Goal: Task Accomplishment & Management: Complete application form

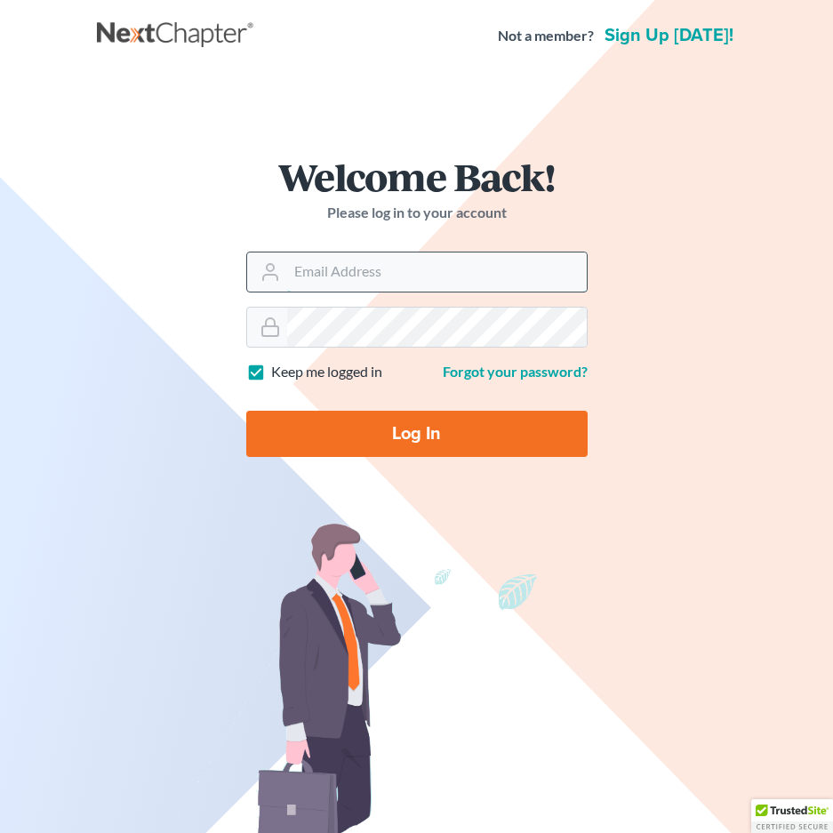
click at [409, 263] on input "Email Address" at bounding box center [437, 272] width 300 height 39
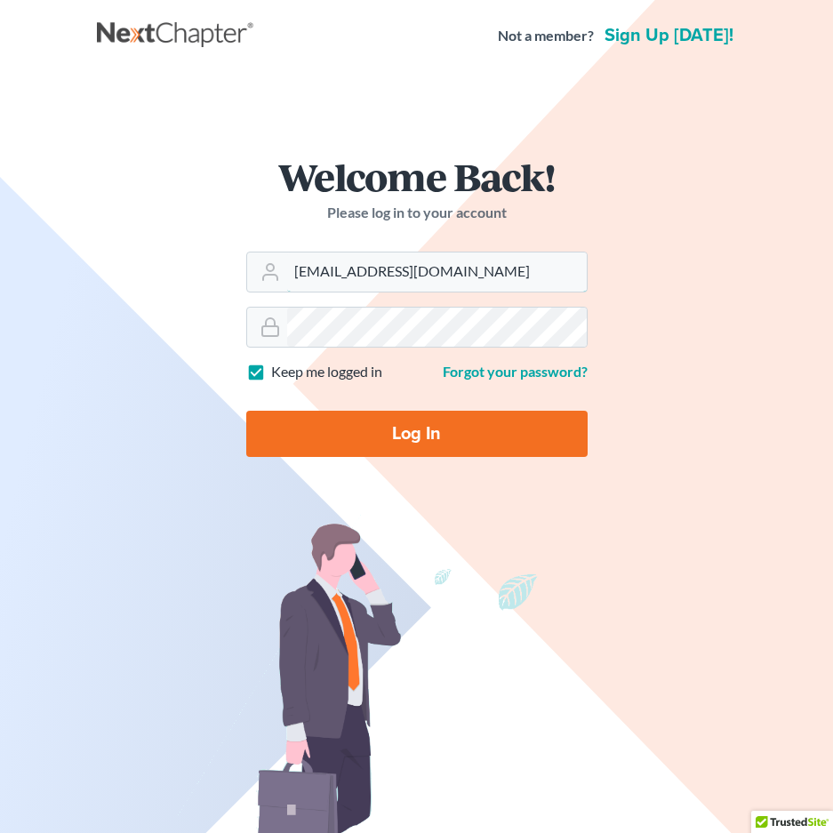
type input "[EMAIL_ADDRESS][DOMAIN_NAME]"
click at [246, 411] on input "Log In" at bounding box center [416, 434] width 341 height 46
type input "Thinking..."
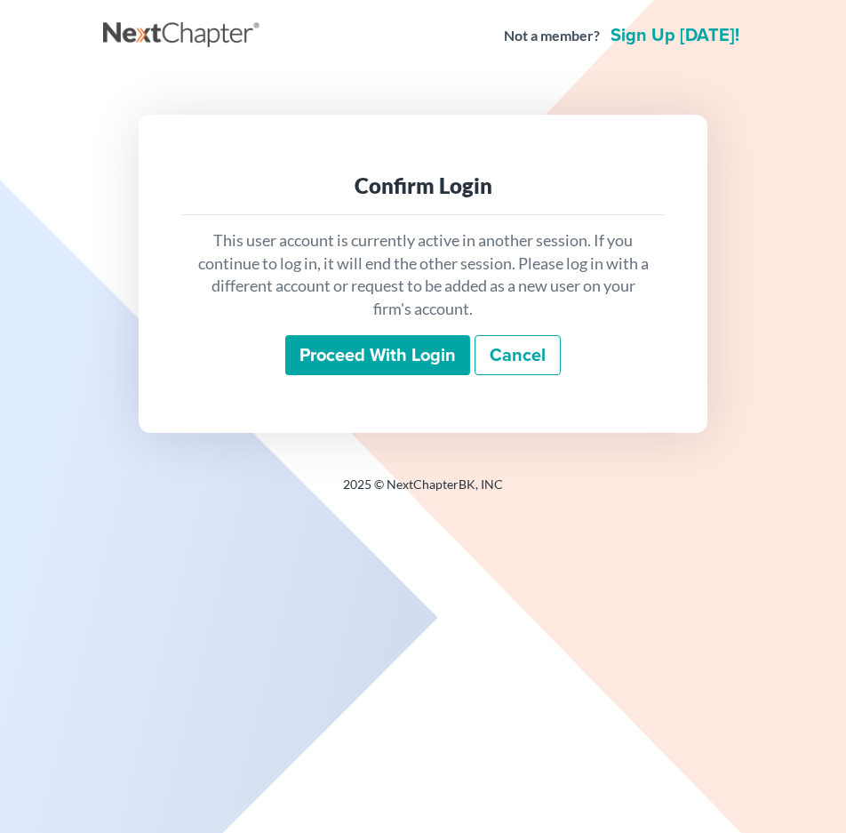
click at [510, 361] on link "Cancel" at bounding box center [518, 355] width 86 height 41
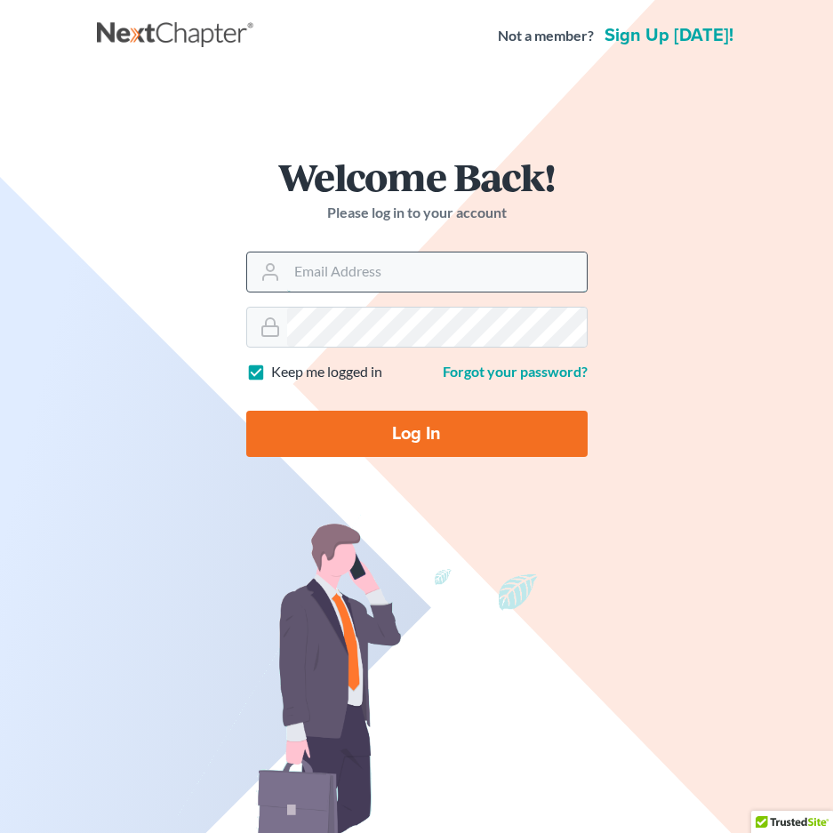
click at [430, 272] on input "Email Address" at bounding box center [437, 272] width 300 height 39
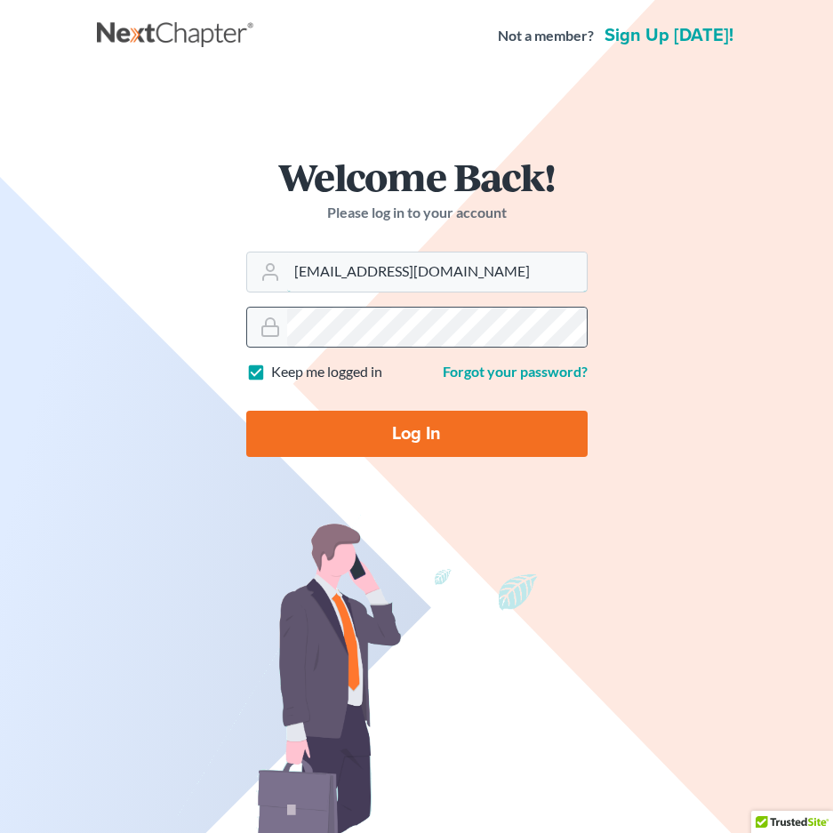
type input "nvernagallo@bruninglaw.com"
click at [483, 441] on input "Log In" at bounding box center [416, 434] width 341 height 46
type input "Thinking..."
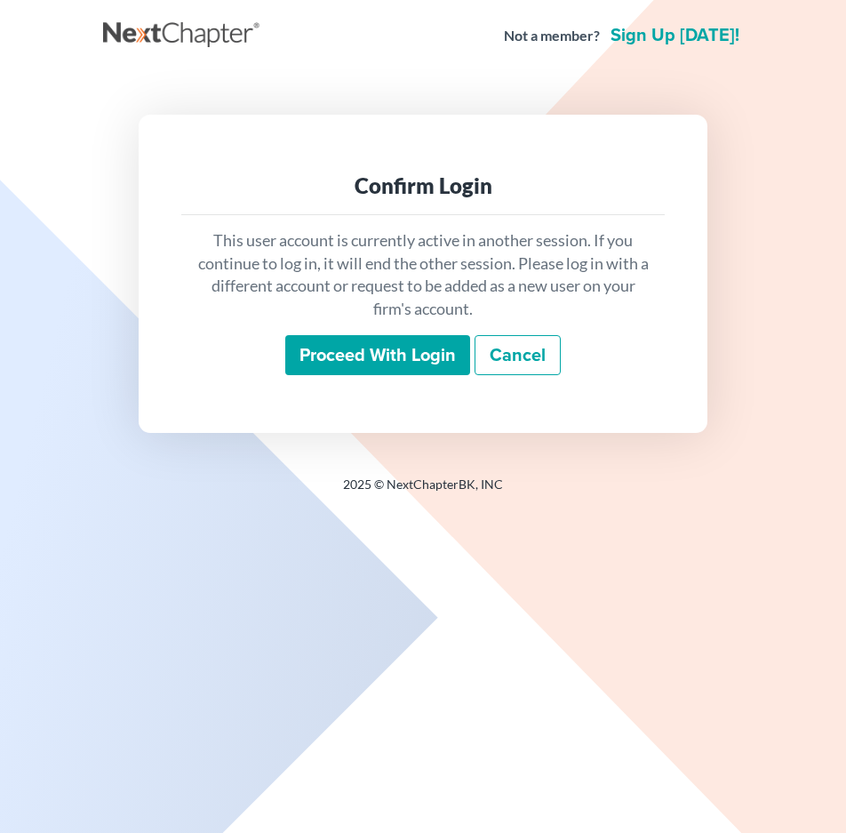
click at [427, 353] on input "Proceed with login" at bounding box center [377, 355] width 185 height 41
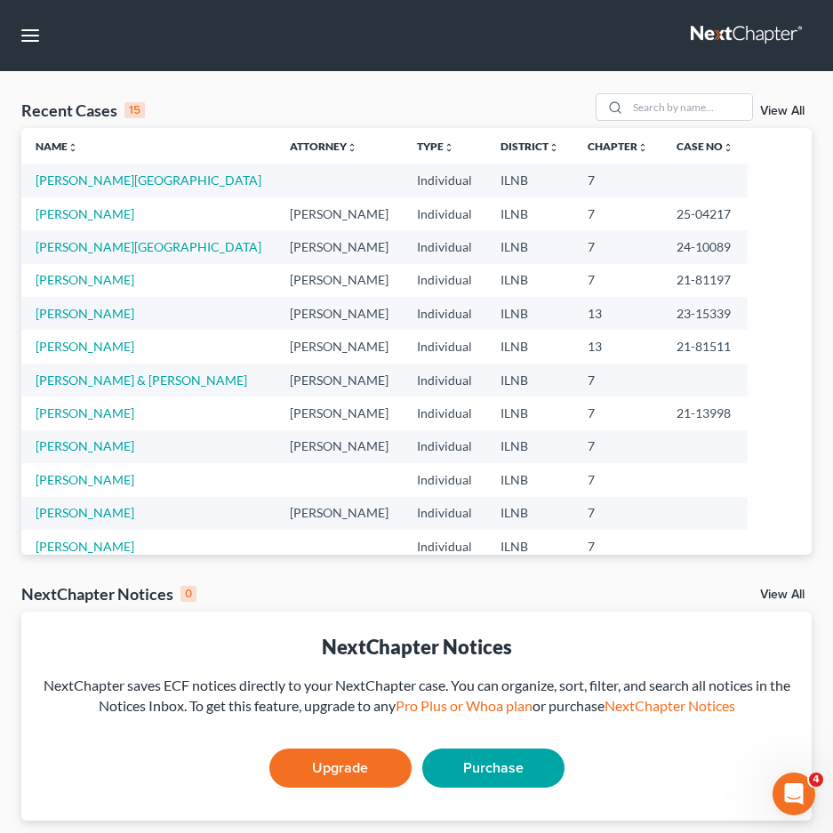
click at [276, 176] on td at bounding box center [339, 180] width 127 height 33
click at [276, 178] on td at bounding box center [339, 180] width 127 height 33
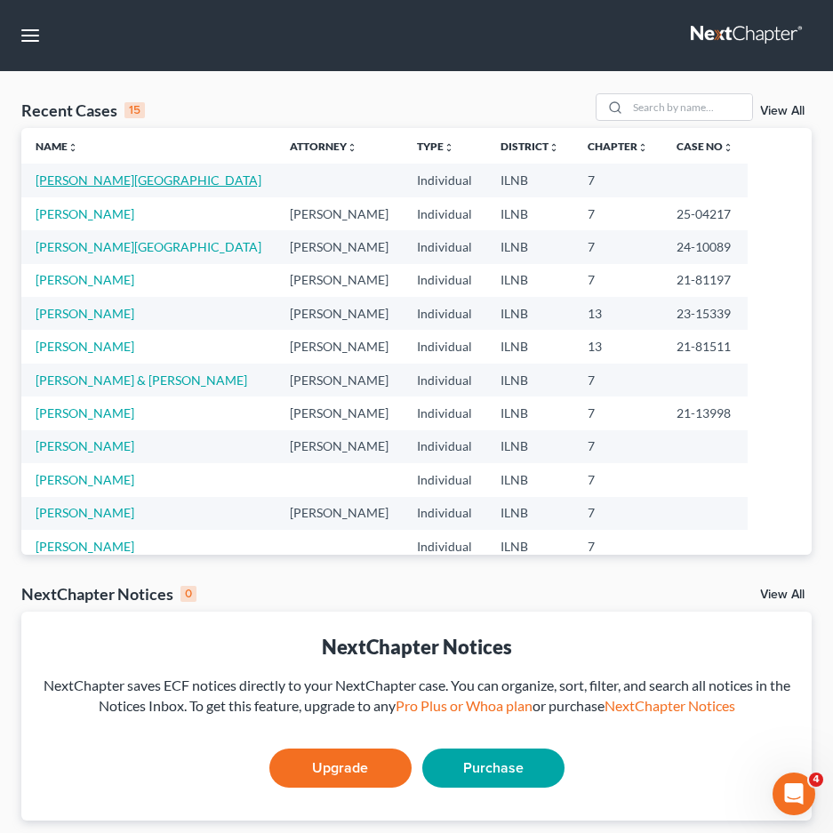
click at [73, 178] on link "Lenz, Austin" at bounding box center [149, 179] width 226 height 15
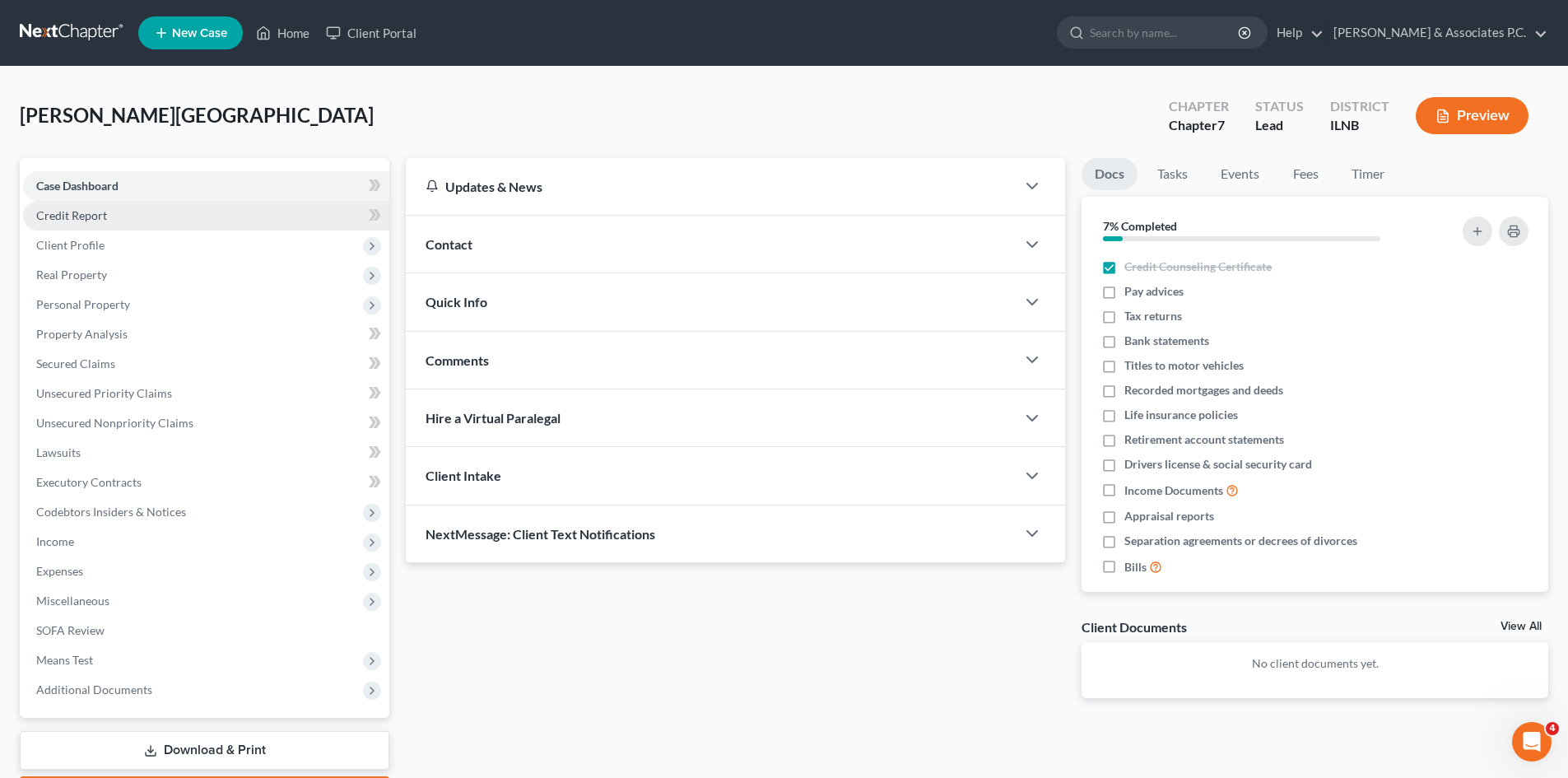
click at [84, 220] on span "Credit Report" at bounding box center [71, 215] width 70 height 14
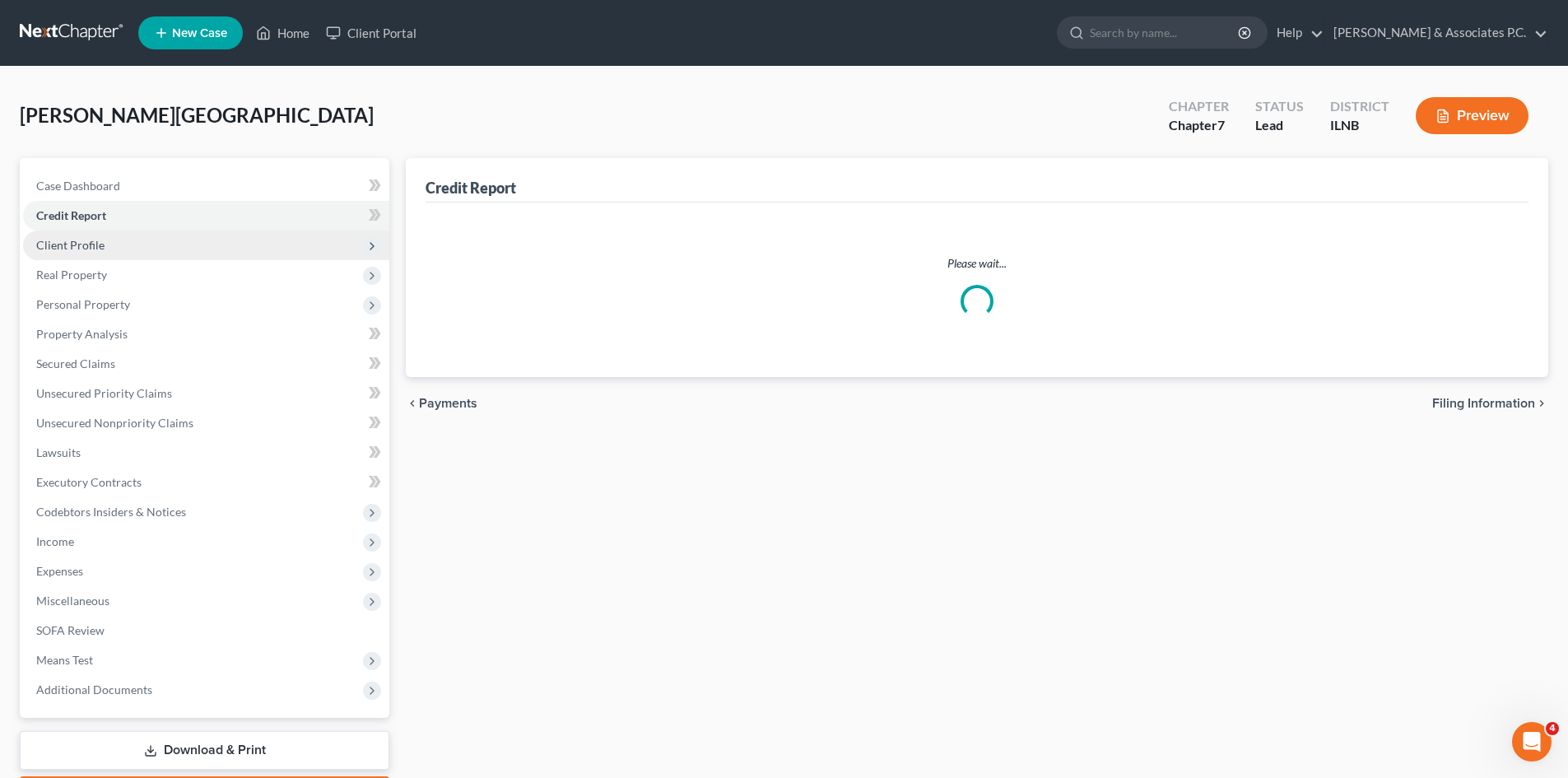
click at [84, 242] on span "Client Profile" at bounding box center [70, 245] width 68 height 14
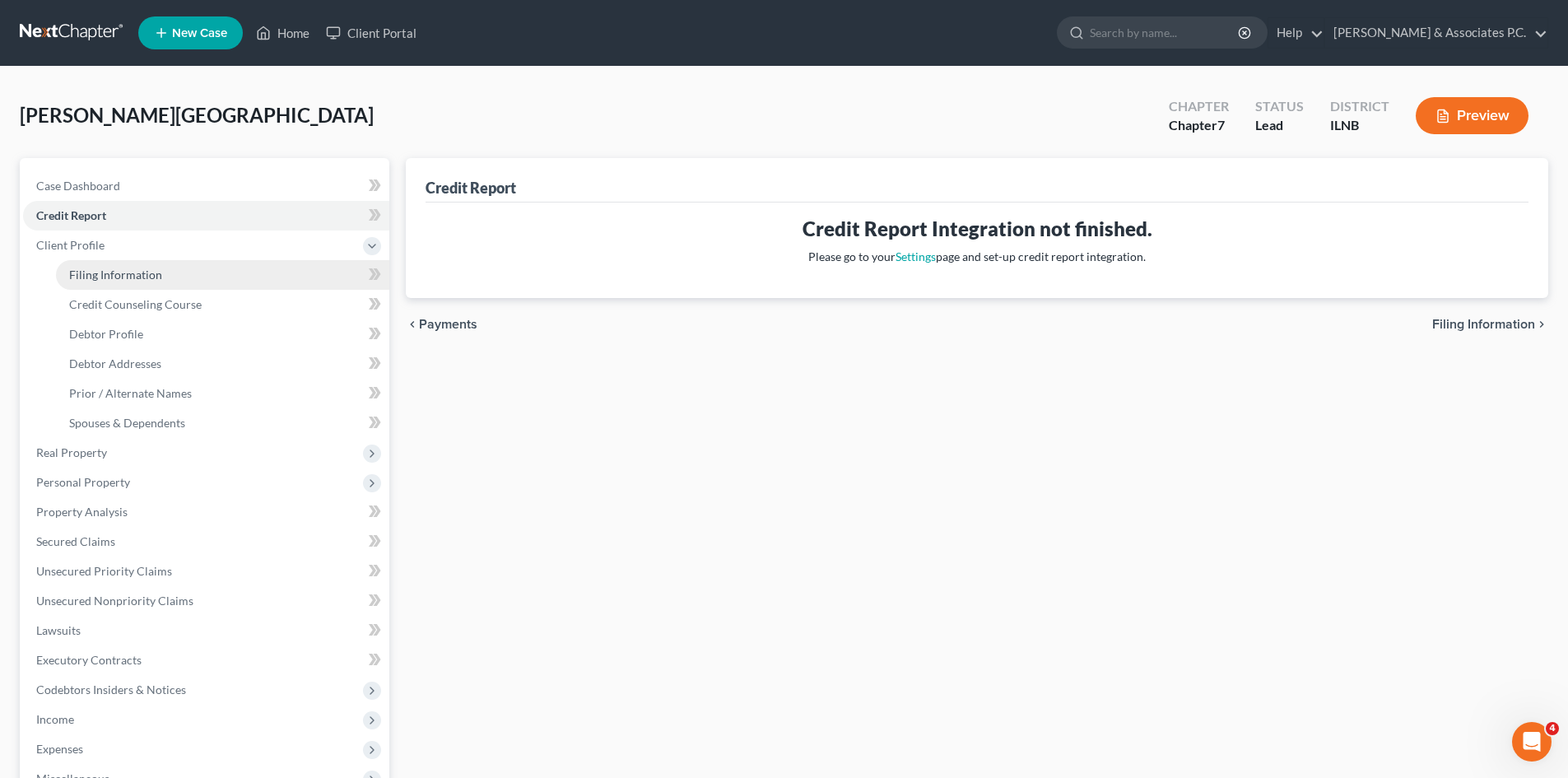
click at [100, 272] on span "Filing Information" at bounding box center [116, 274] width 93 height 14
select select "1"
select select "0"
select select "14"
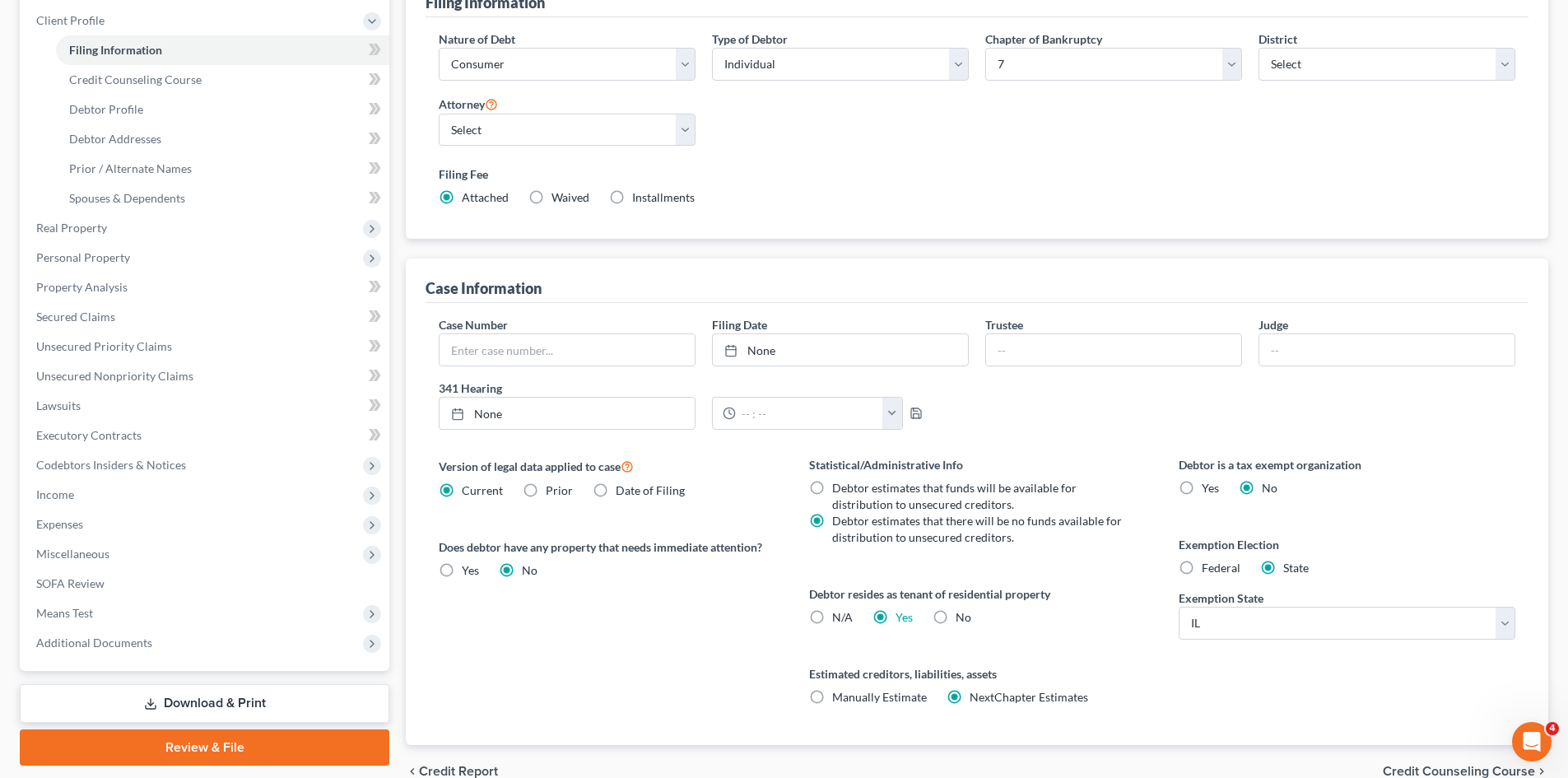
scroll to position [232, 0]
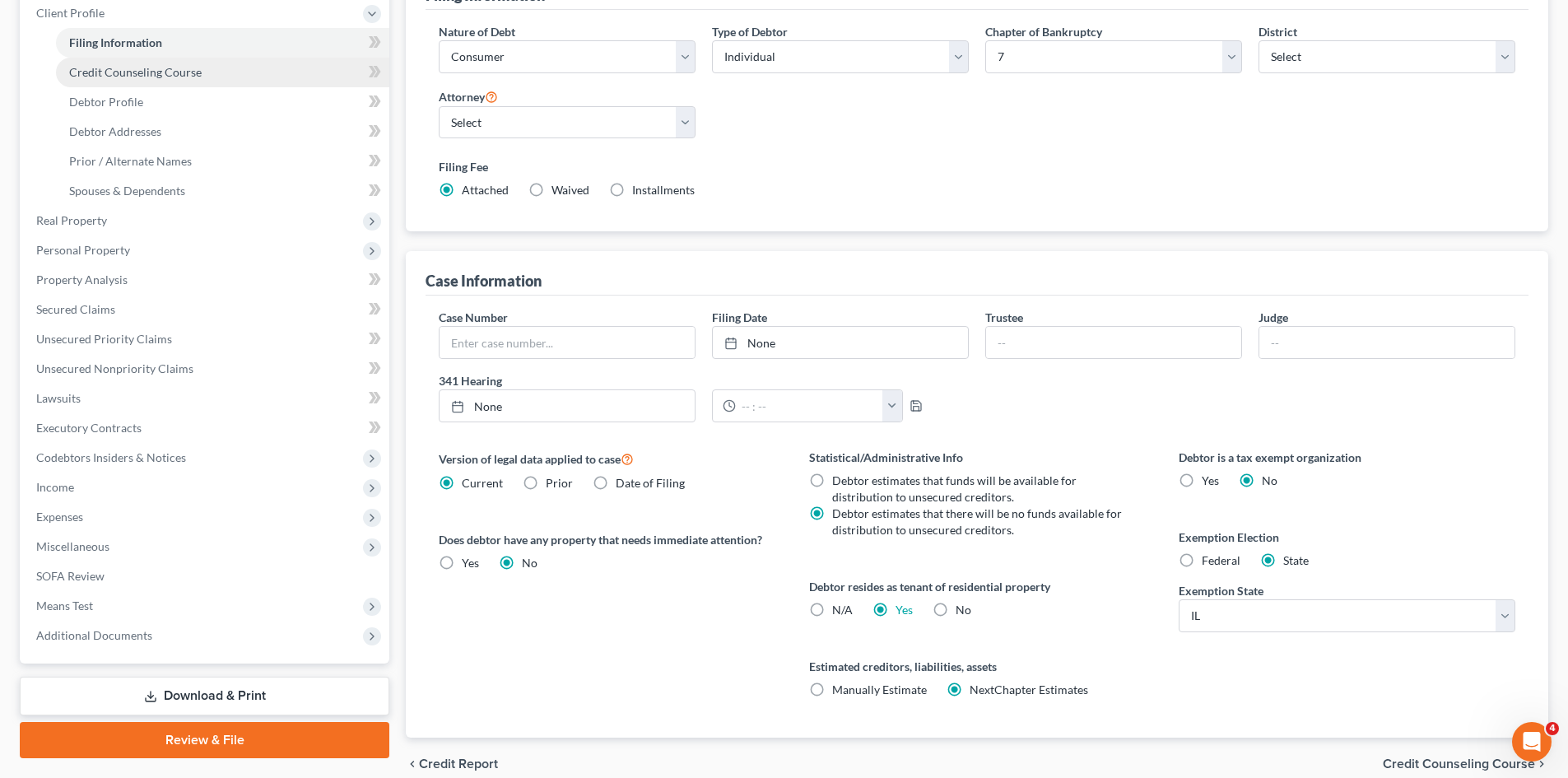
click at [159, 76] on span "Credit Counseling Course" at bounding box center [135, 71] width 132 height 14
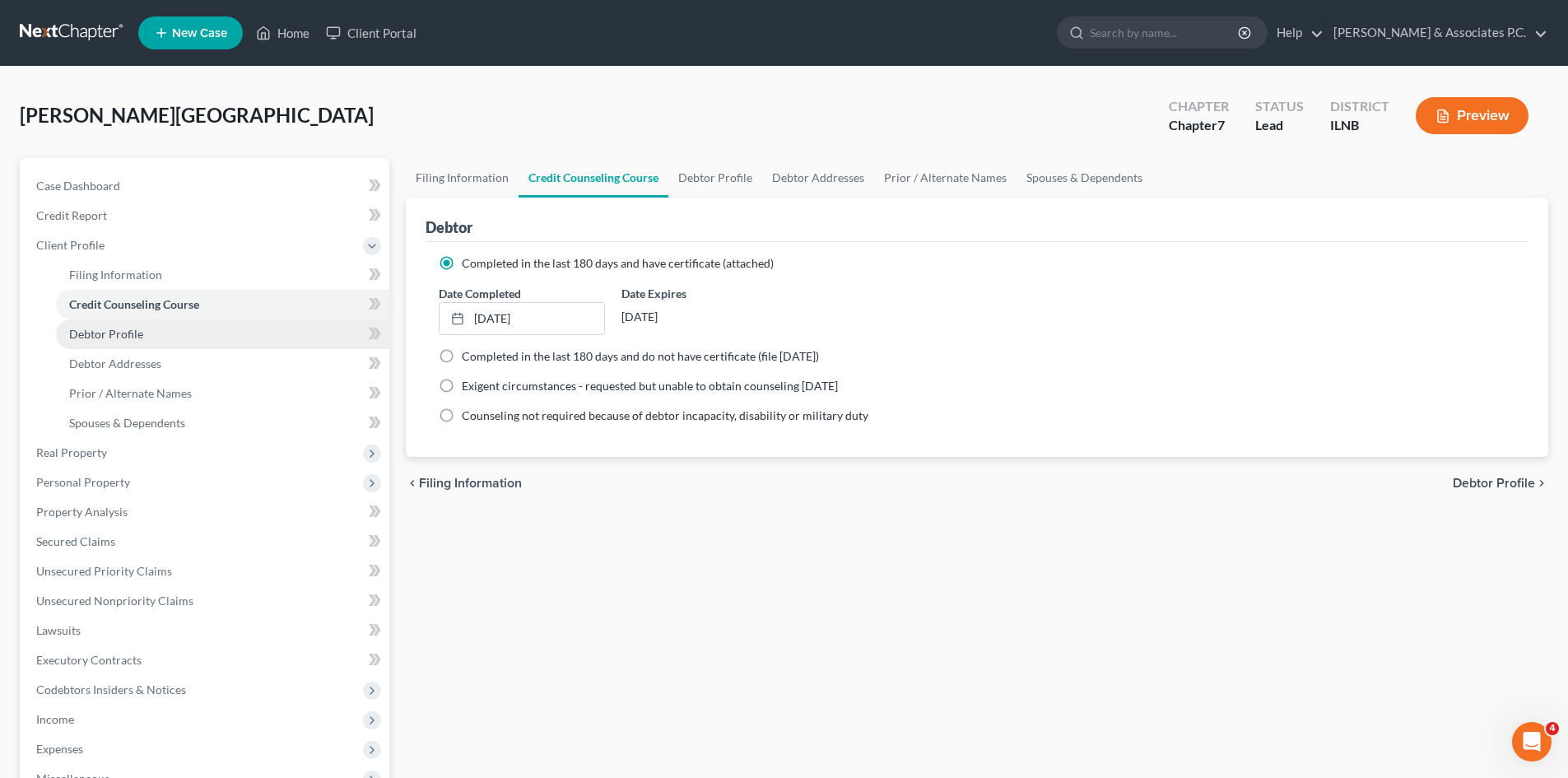
click at [121, 333] on span "Debtor Profile" at bounding box center [106, 333] width 74 height 14
select select "0"
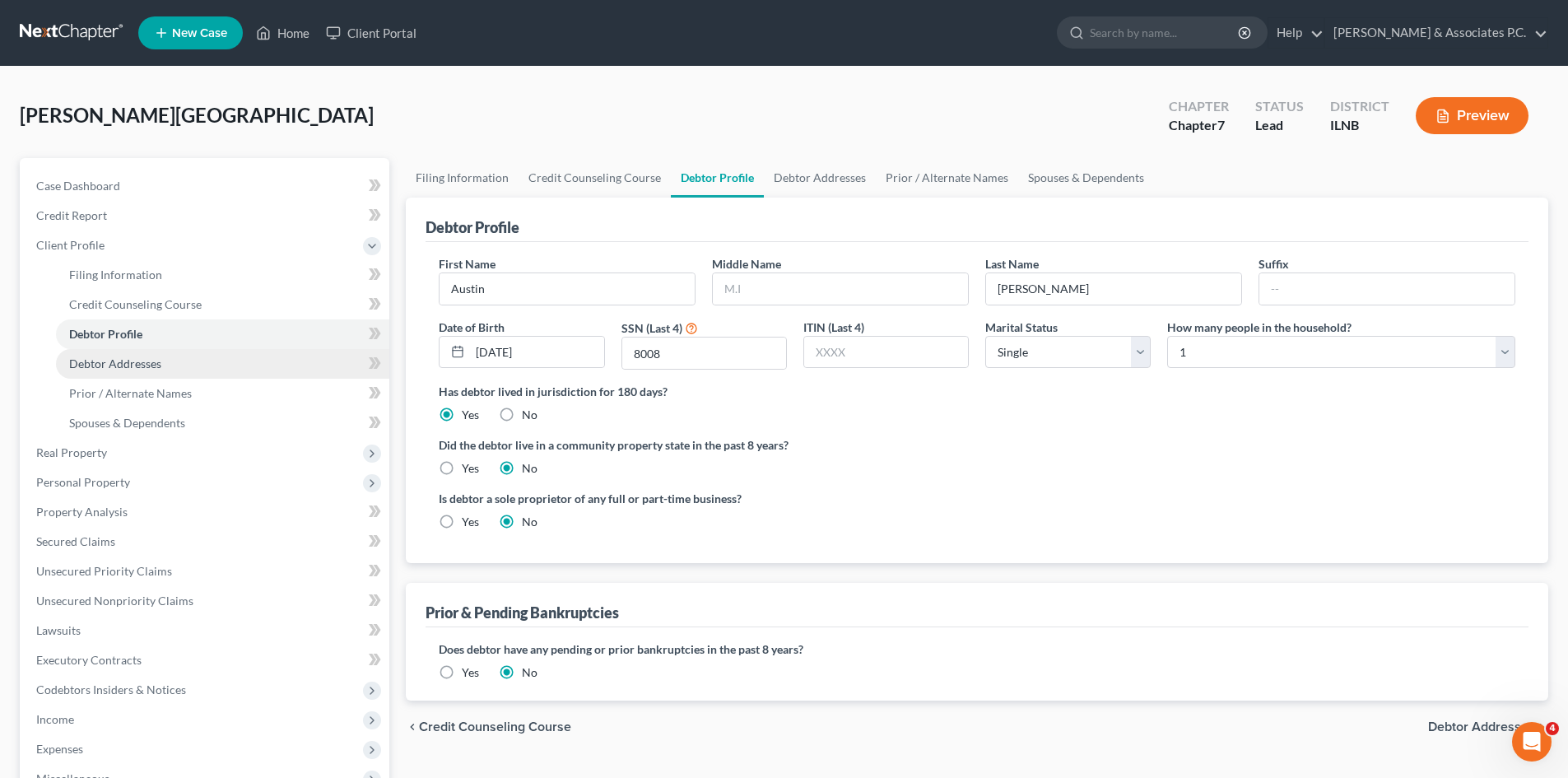
click at [117, 366] on span "Debtor Addresses" at bounding box center [116, 363] width 93 height 14
select select "0"
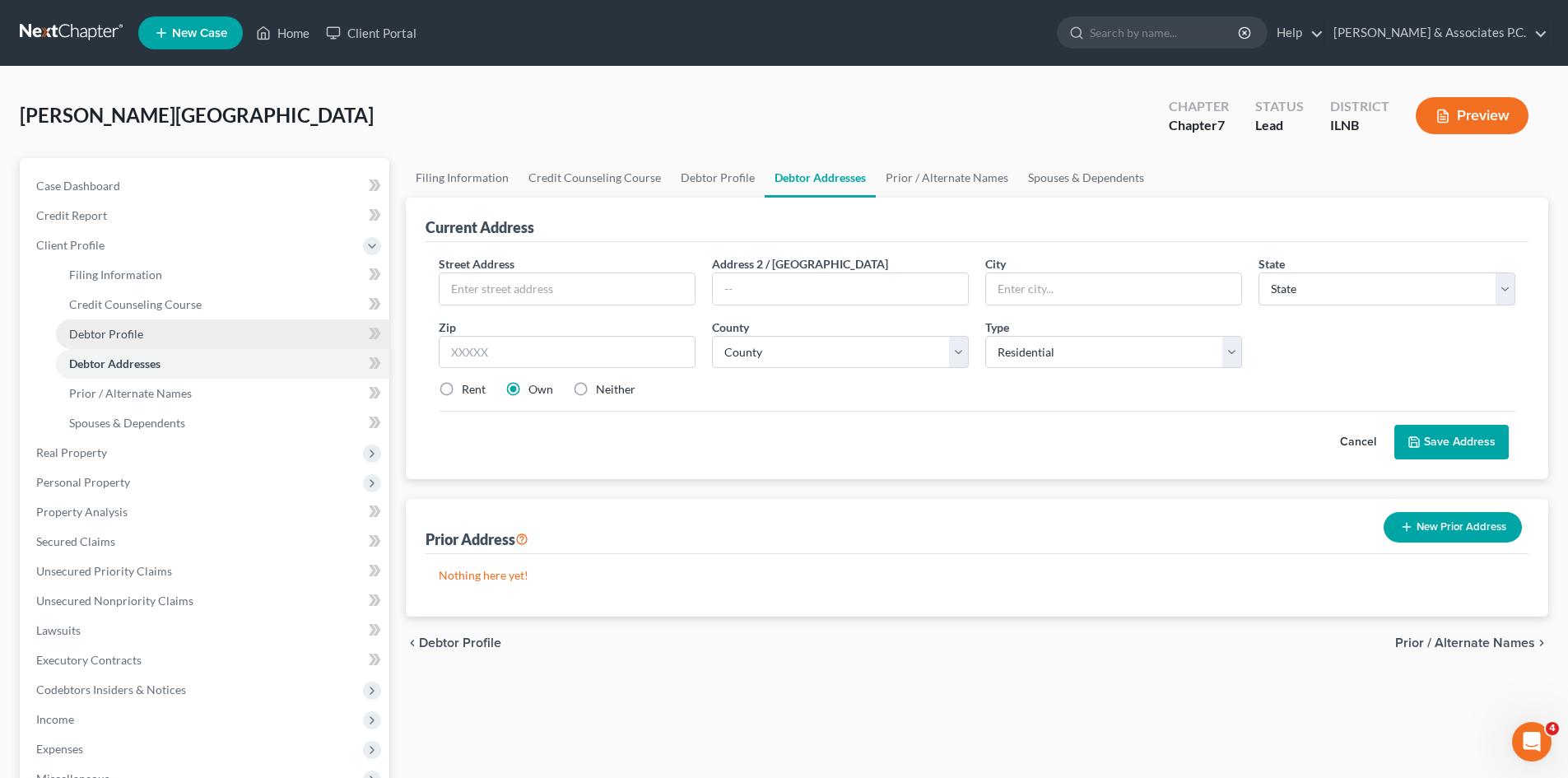
click at [127, 333] on span "Debtor Profile" at bounding box center [106, 333] width 74 height 14
select select "0"
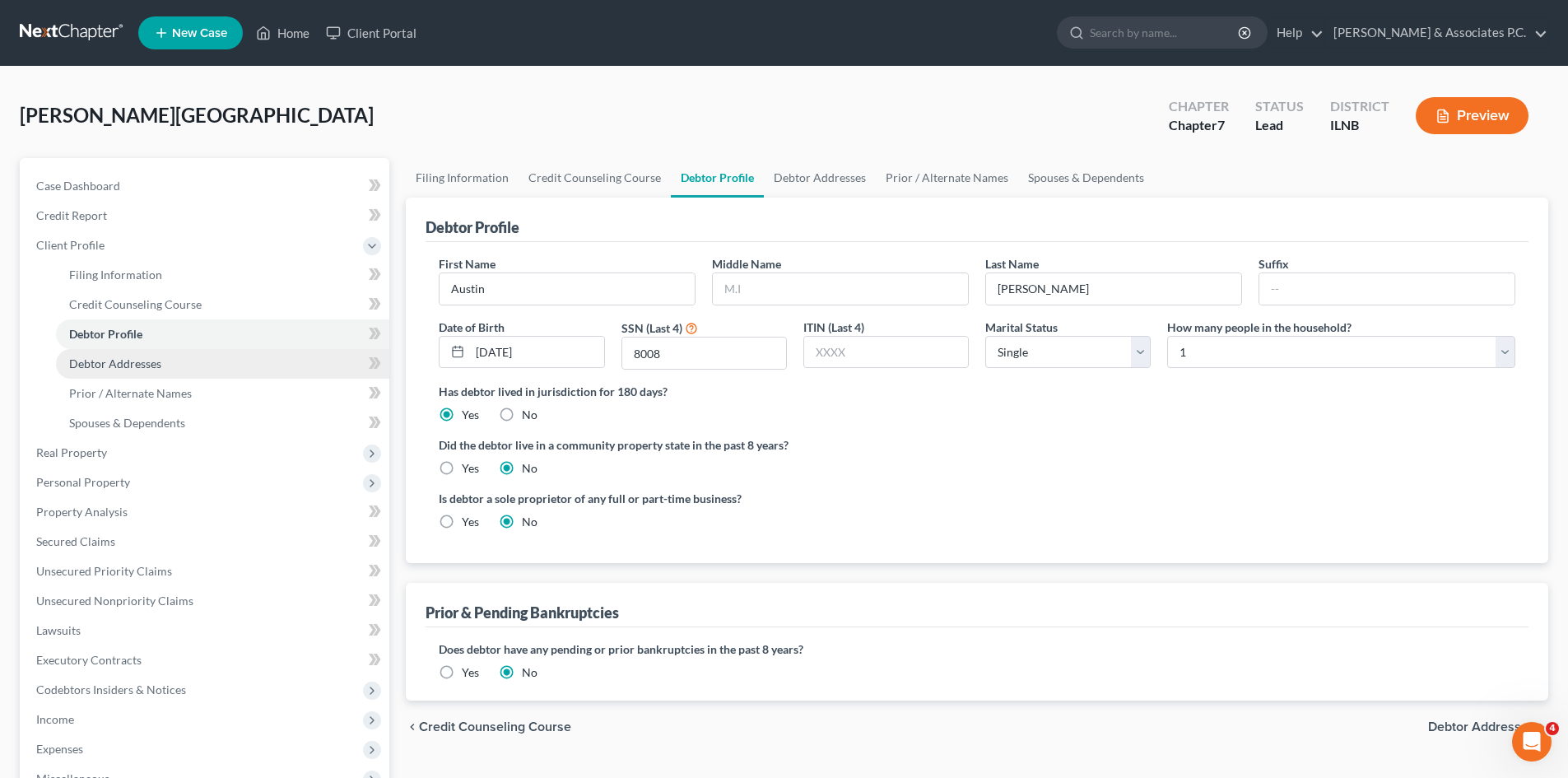
click at [136, 372] on link "Debtor Addresses" at bounding box center [222, 364] width 333 height 30
select select "0"
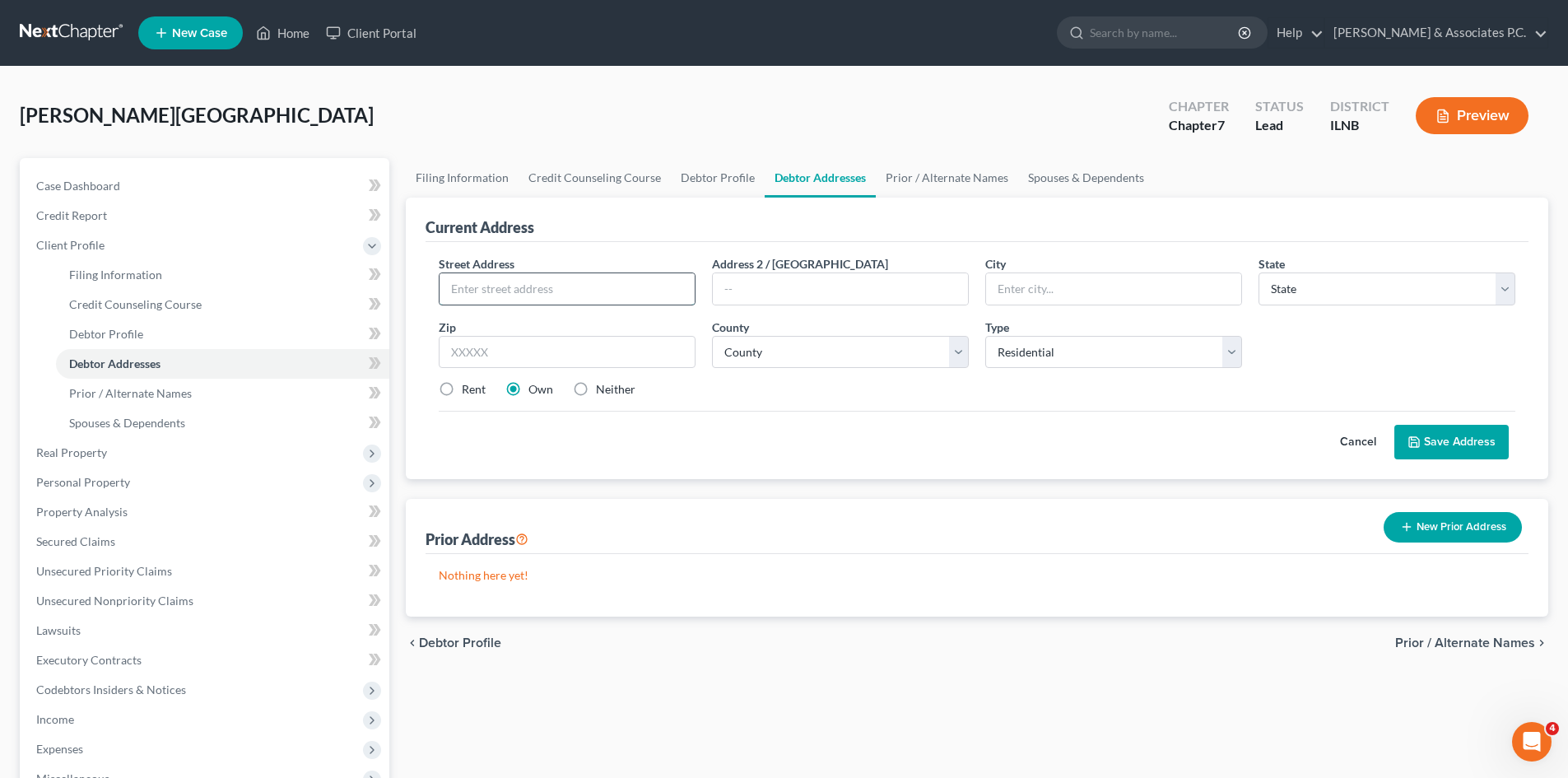
click at [470, 302] on input "text" at bounding box center [567, 289] width 255 height 31
type input "320 Sydenham St"
click at [783, 288] on input "text" at bounding box center [1114, 289] width 255 height 31
type input "Spring Grove"
click at [783, 302] on select "State AL AK AR AZ CA CO CT DE DC FL GA GU HI ID IL IN IA KS KY LA ME MD MA MI M…" at bounding box center [1386, 289] width 256 height 33
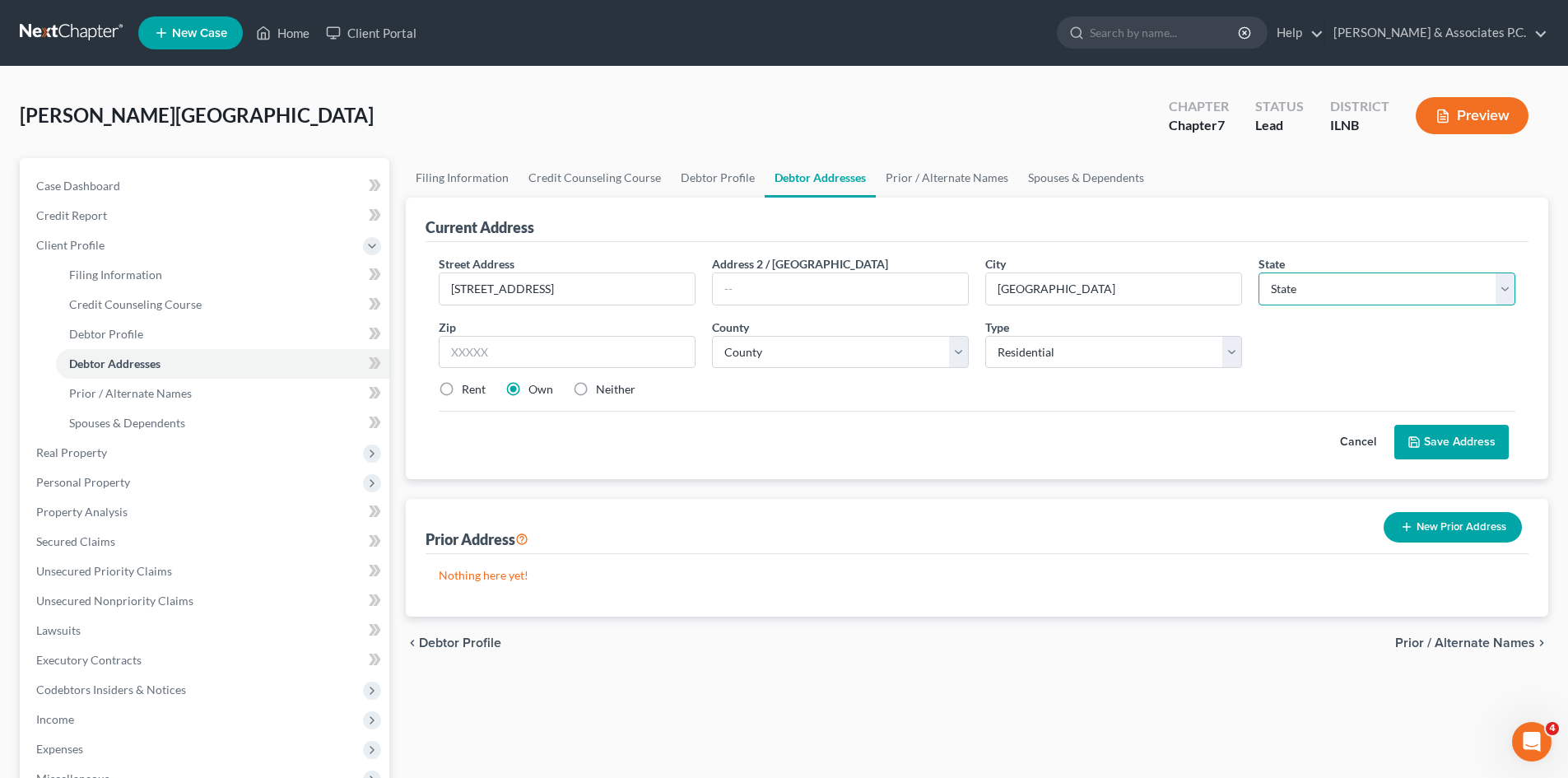
select select "14"
click at [783, 272] on select "State AL AK AR AZ CA CO CT DE DC FL GA GU HI ID IL IN IA KS KY LA ME MD MA MI M…" at bounding box center [1386, 289] width 256 height 33
click at [641, 352] on input "text" at bounding box center [566, 353] width 256 height 33
type input "60081"
click at [462, 389] on label "Rent" at bounding box center [474, 390] width 24 height 17
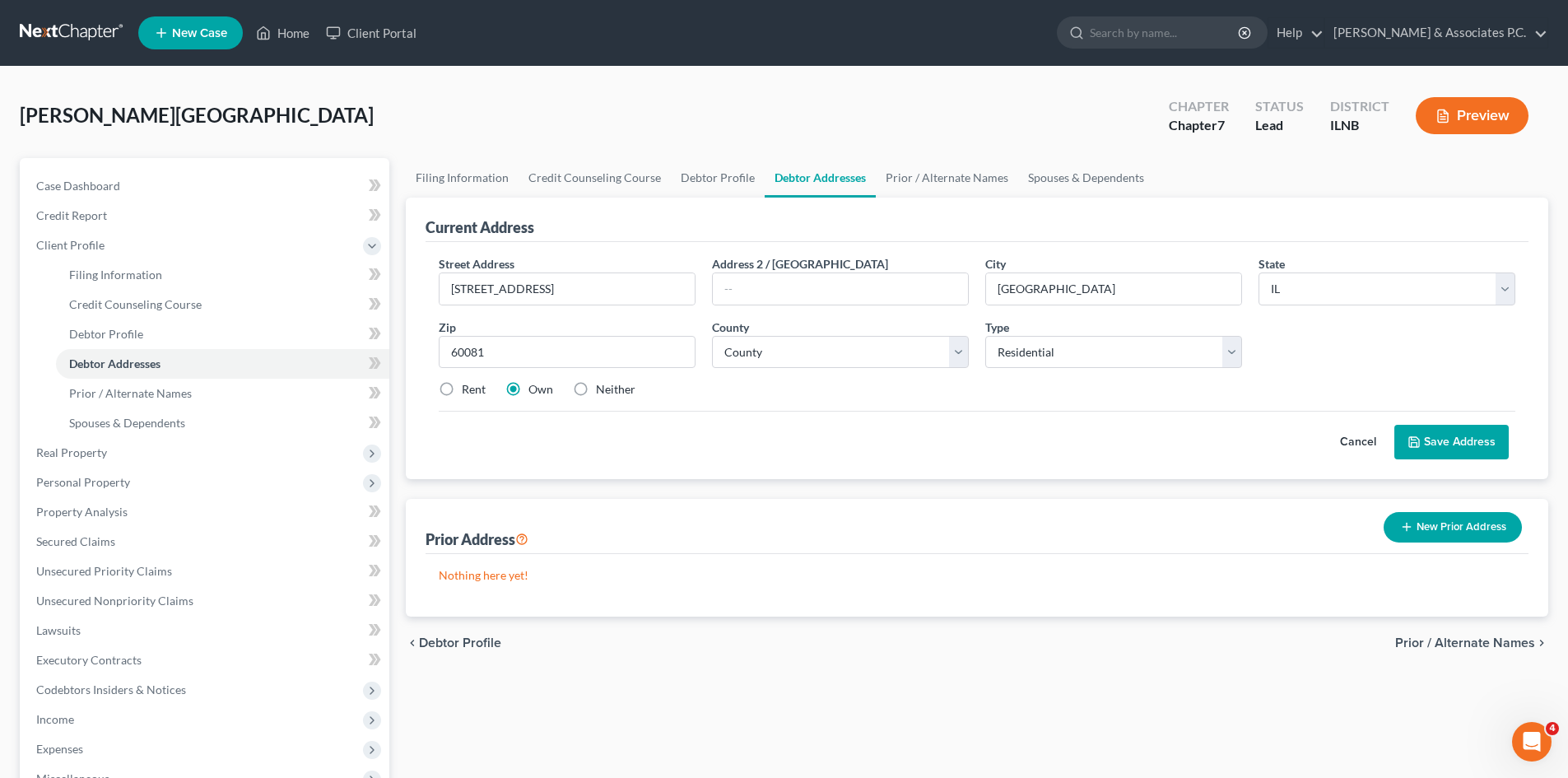
click at [468, 389] on input "Rent" at bounding box center [474, 387] width 11 height 11
radio input "true"
click at [783, 442] on button "Save Address" at bounding box center [1451, 442] width 115 height 34
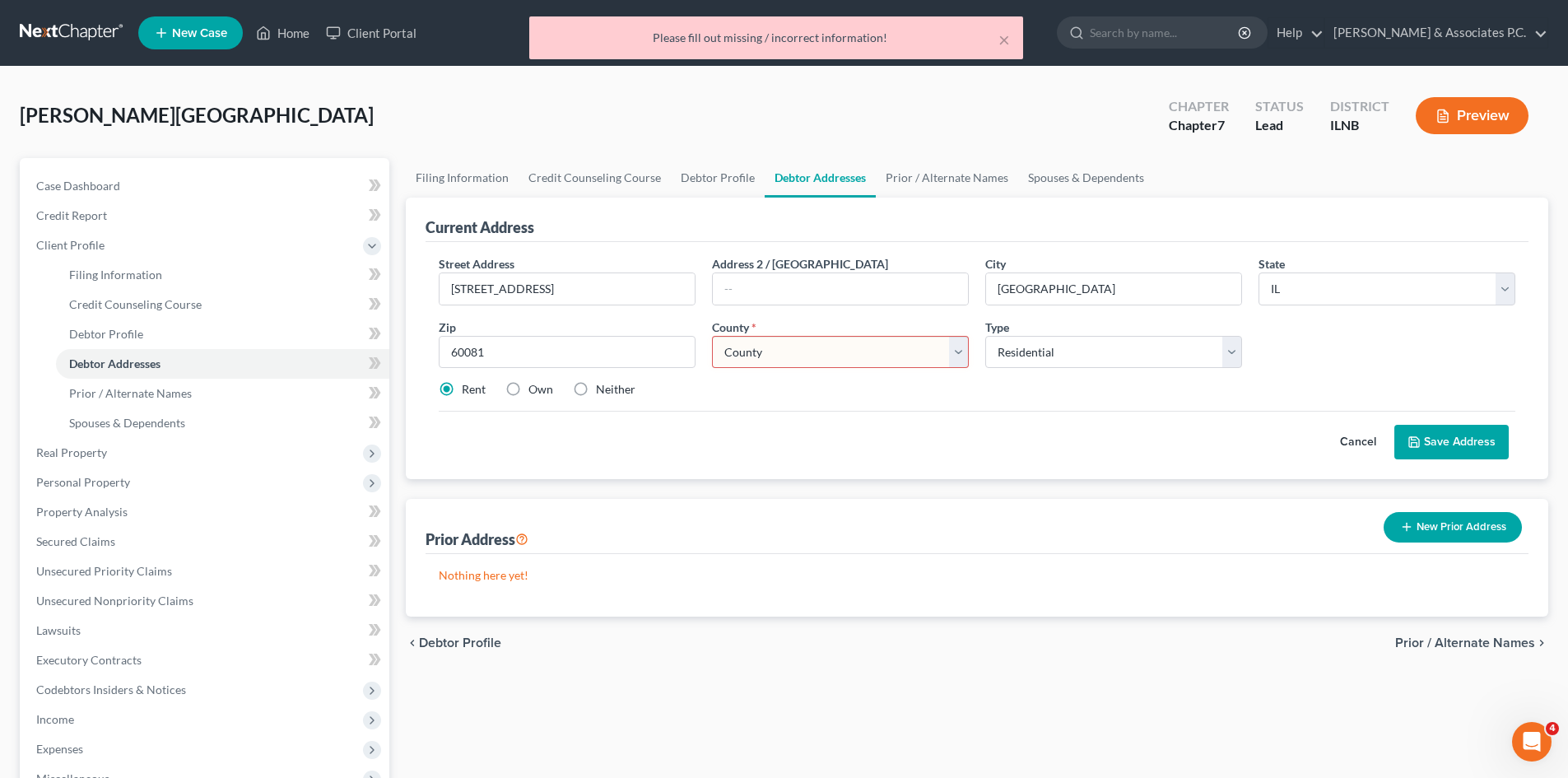
click at [783, 352] on select "County Adams County Alexander County Bond County Boone County Brown County Bure…" at bounding box center [840, 353] width 256 height 33
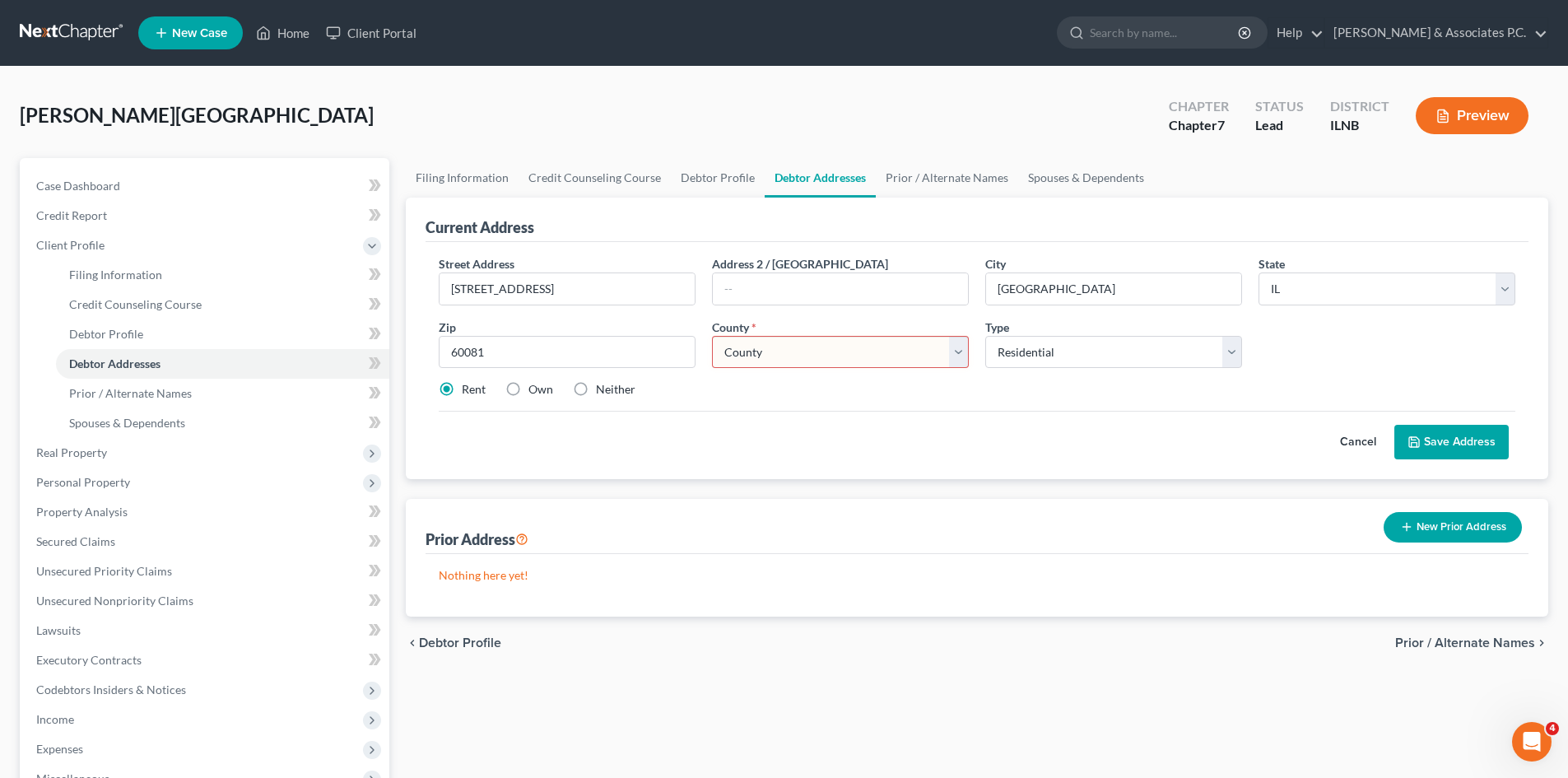
select select "62"
click at [783, 339] on select "County Adams County Alexander County Bond County Boone County Brown County Bure…" at bounding box center [840, 353] width 256 height 33
click at [783, 445] on button "Save Address" at bounding box center [1451, 442] width 115 height 34
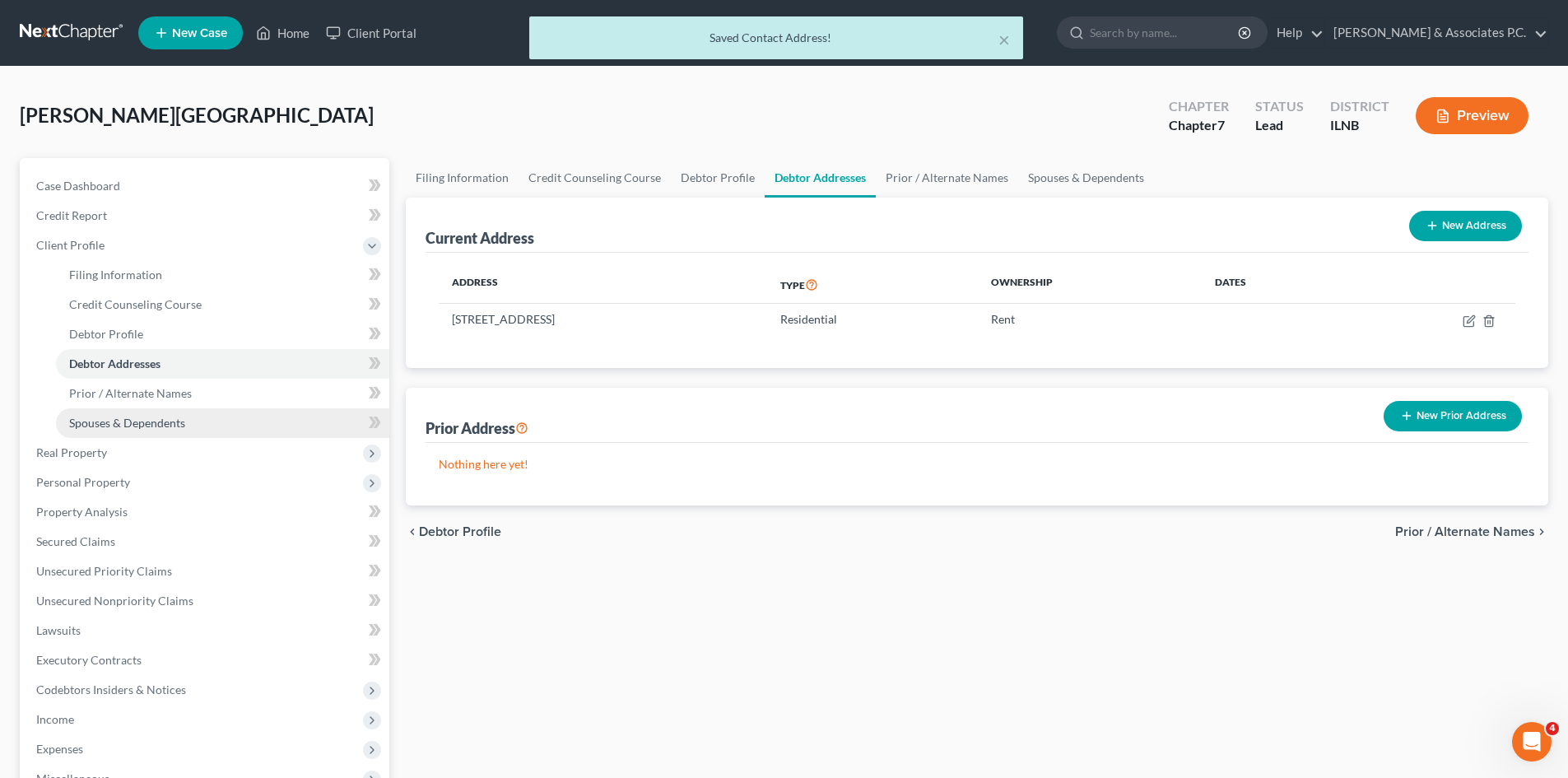
click at [138, 422] on span "Spouses & Dependents" at bounding box center [127, 422] width 116 height 14
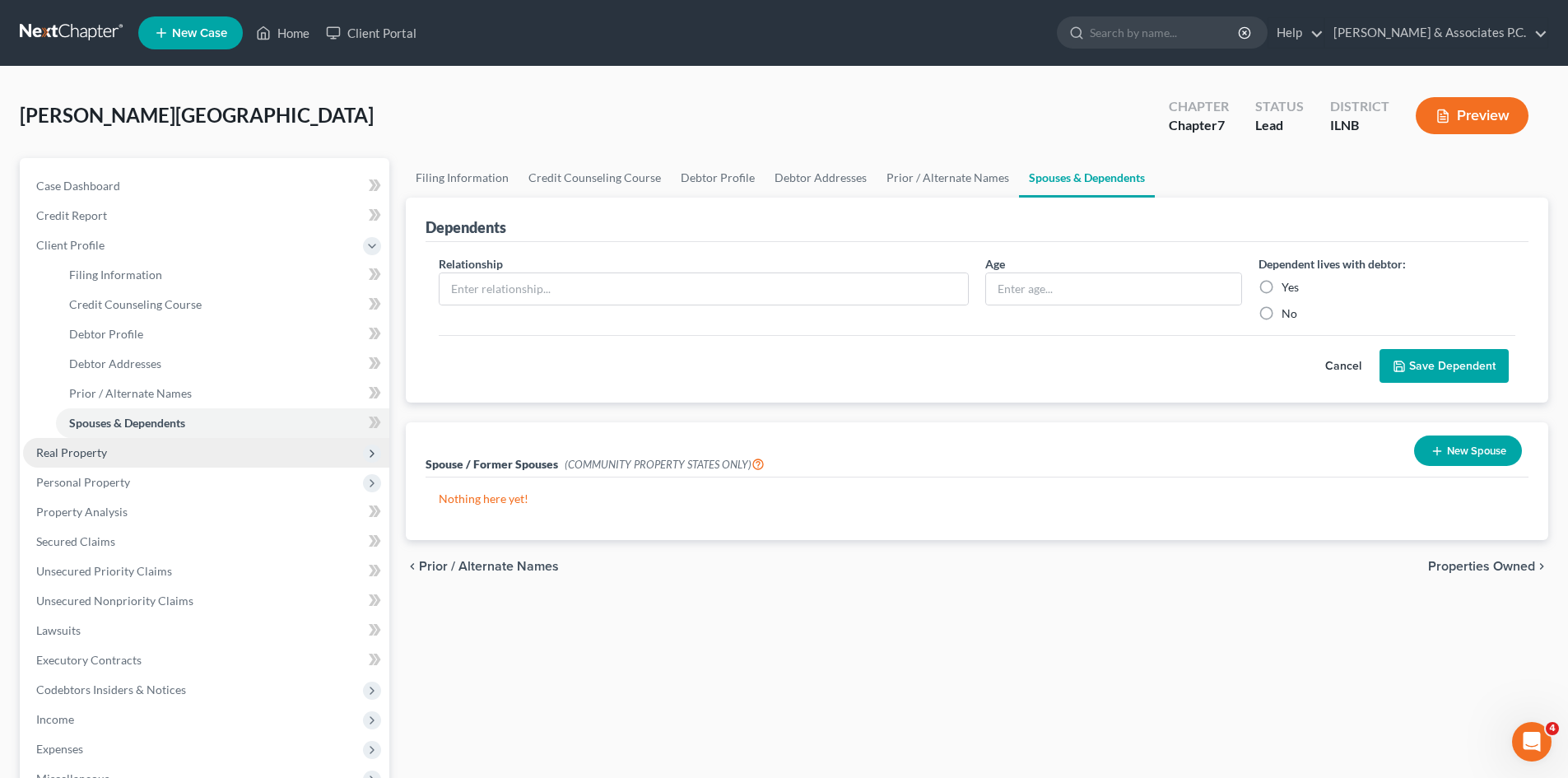
click at [89, 449] on span "Real Property" at bounding box center [71, 452] width 70 height 14
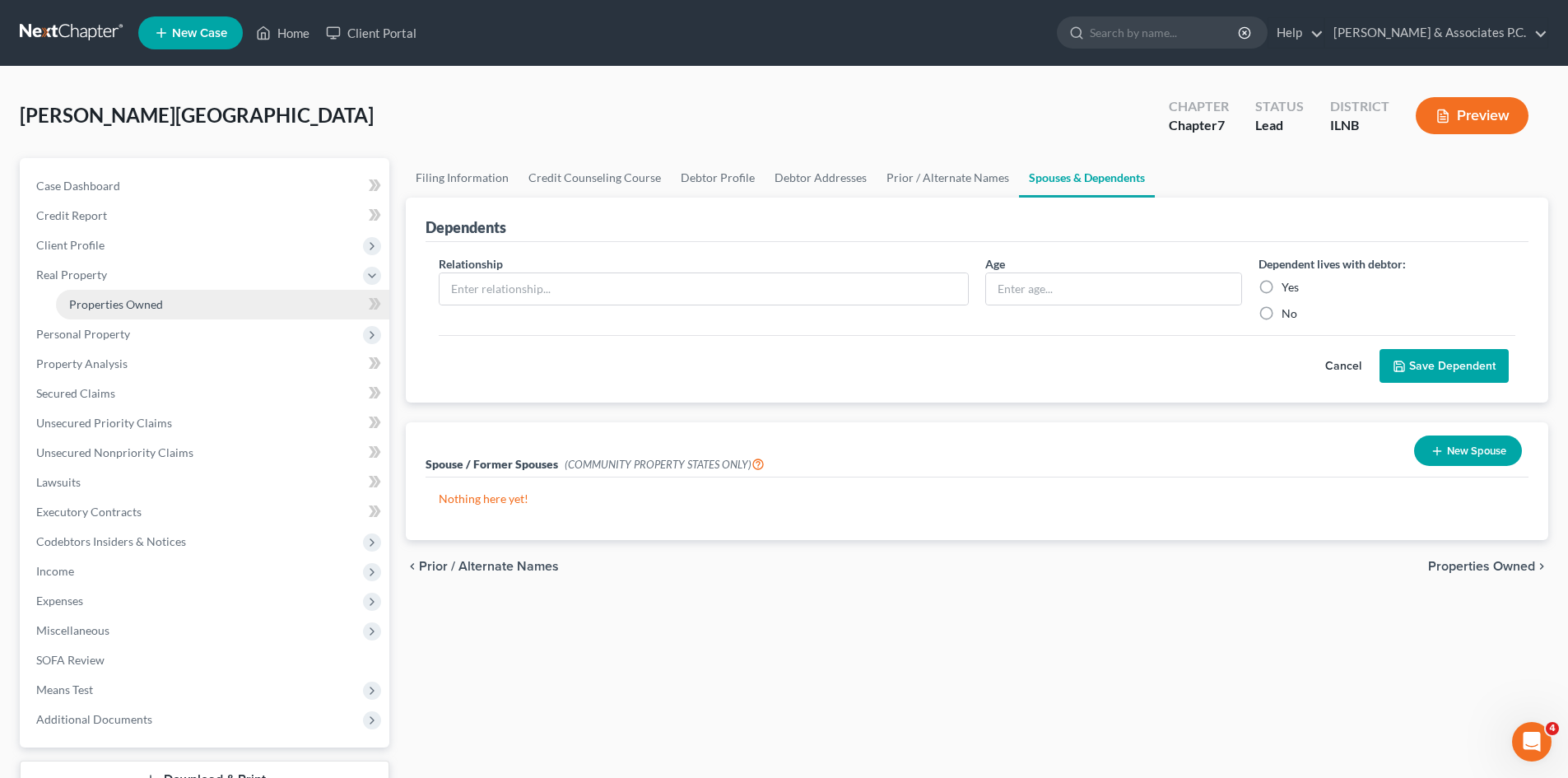
click at [101, 308] on span "Properties Owned" at bounding box center [116, 304] width 93 height 14
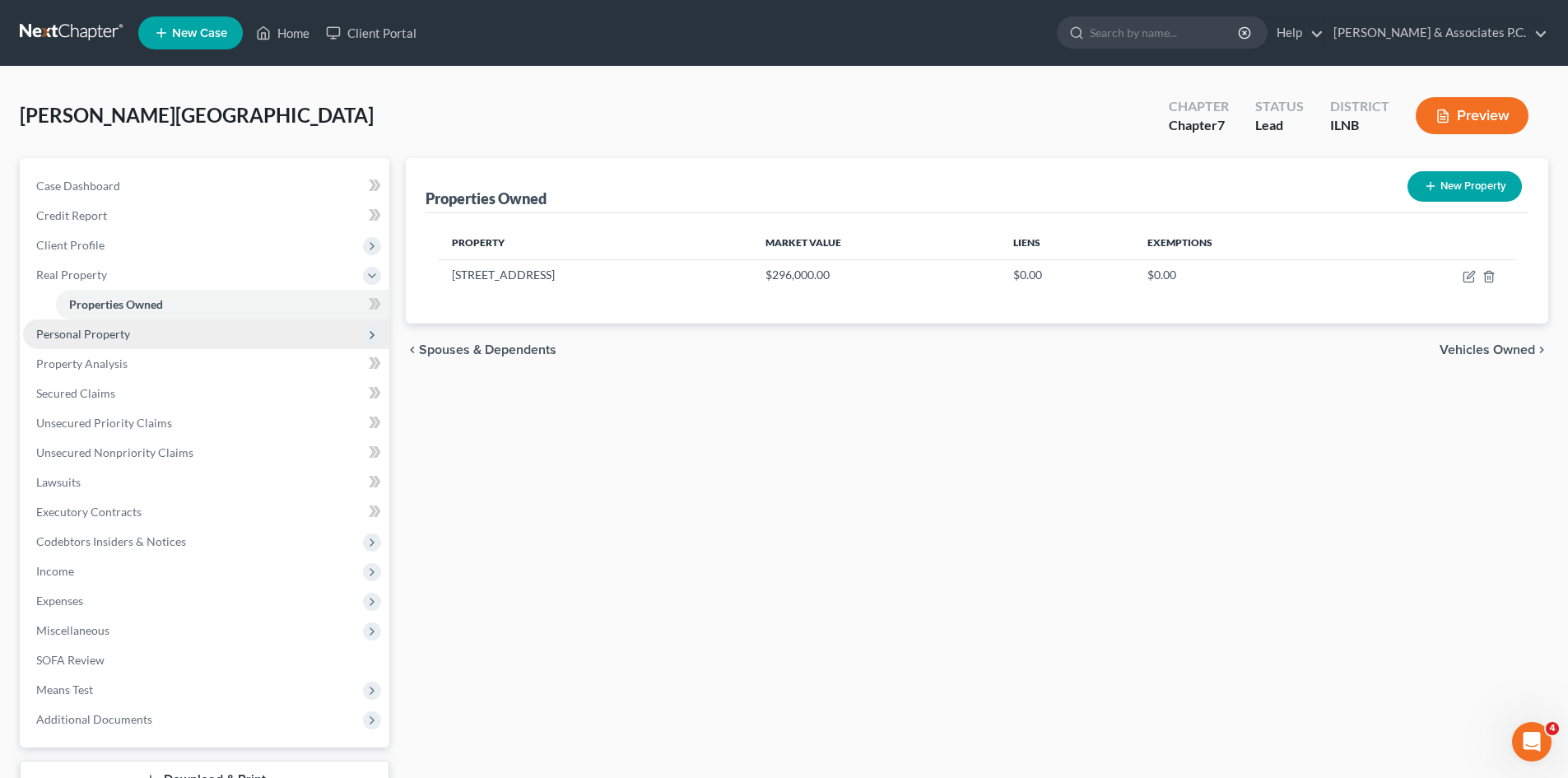
click at [103, 337] on span "Personal Property" at bounding box center [82, 333] width 93 height 14
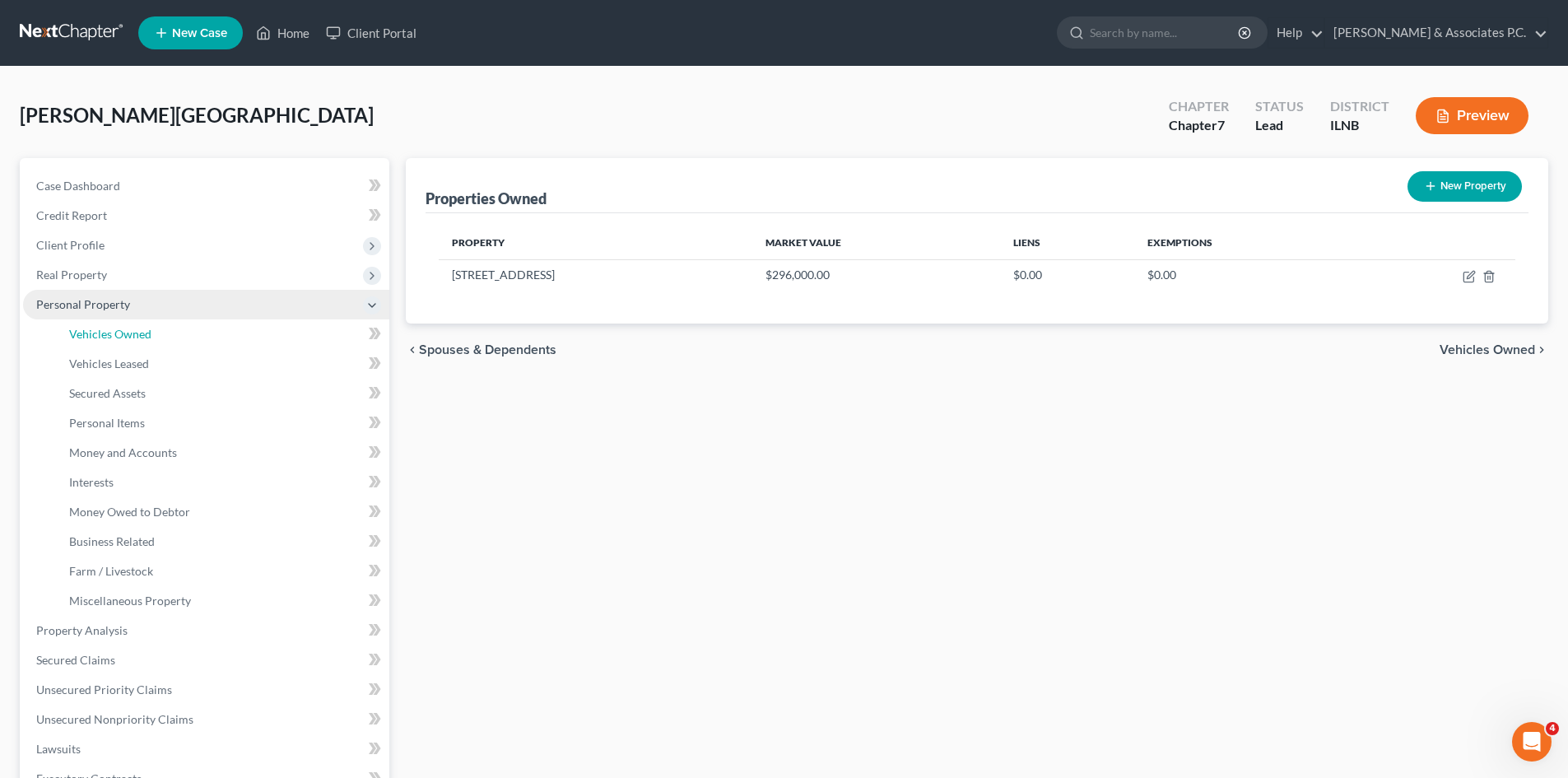
click at [103, 337] on span "Vehicles Owned" at bounding box center [110, 333] width 82 height 14
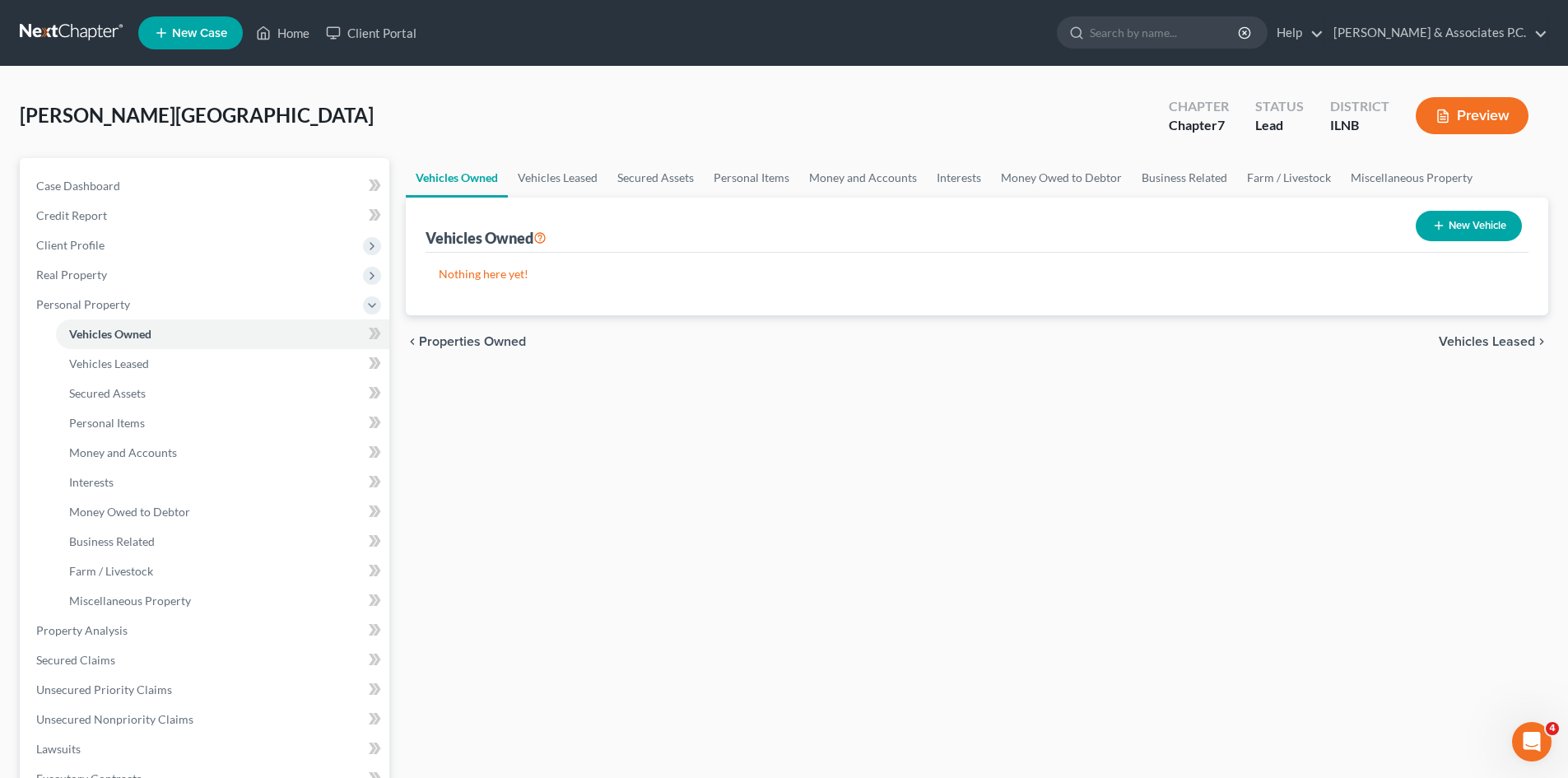
click at [783, 227] on button "New Vehicle" at bounding box center [1468, 226] width 106 height 31
select select "0"
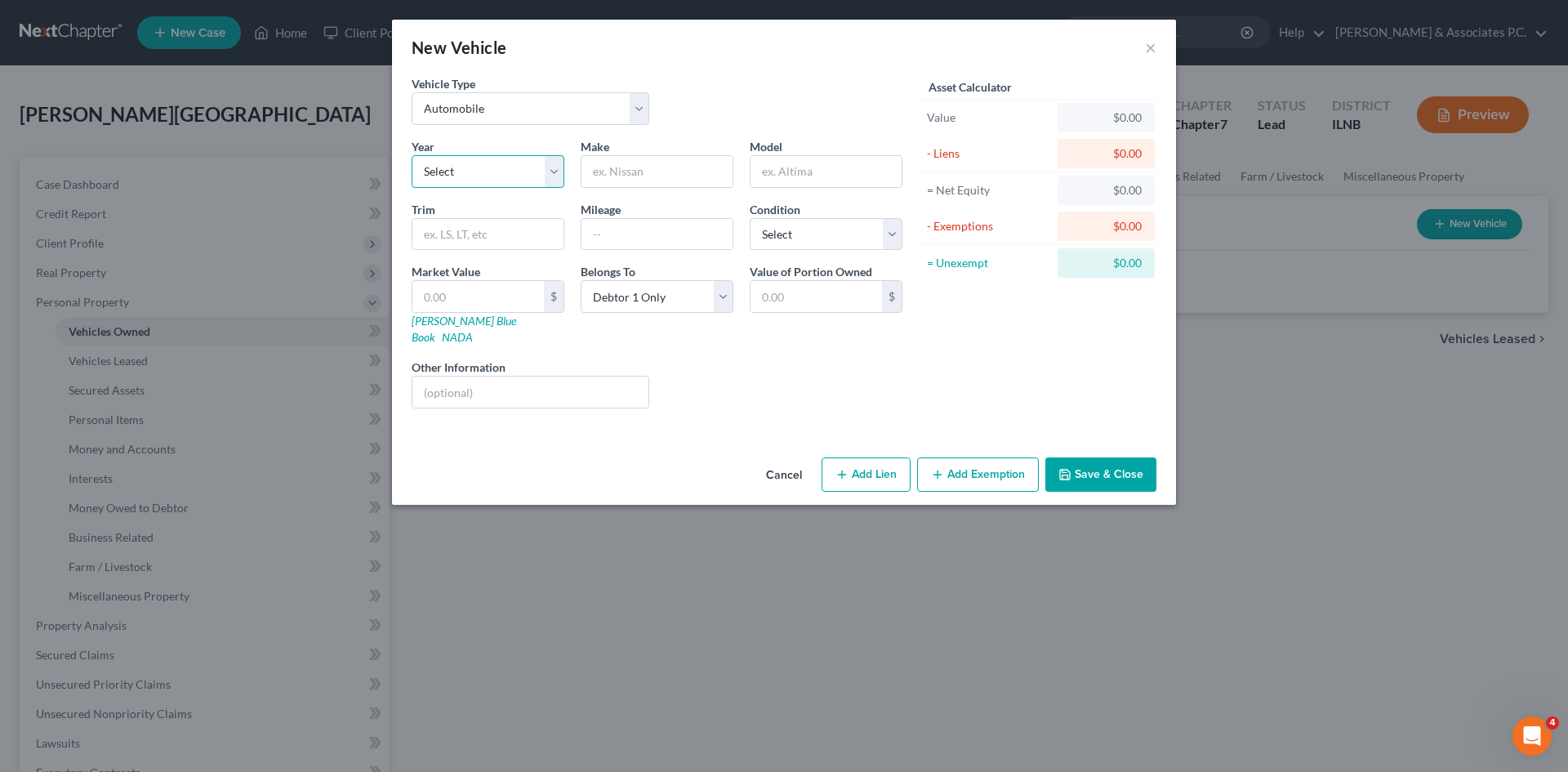
click at [442, 168] on select "Select 2026 2025 2024 2023 2022 2021 2020 2019 2018 2017 2016 2015 2014 2013 20…" at bounding box center [488, 172] width 152 height 33
select select "5"
click at [412, 155] on select "Select 2026 2025 2024 2023 2022 2021 2020 2019 2018 2017 2016 2015 2014 2013 20…" at bounding box center [488, 172] width 152 height 33
click at [617, 179] on input "text" at bounding box center [657, 172] width 151 height 31
click at [714, 173] on input "text" at bounding box center [657, 172] width 151 height 31
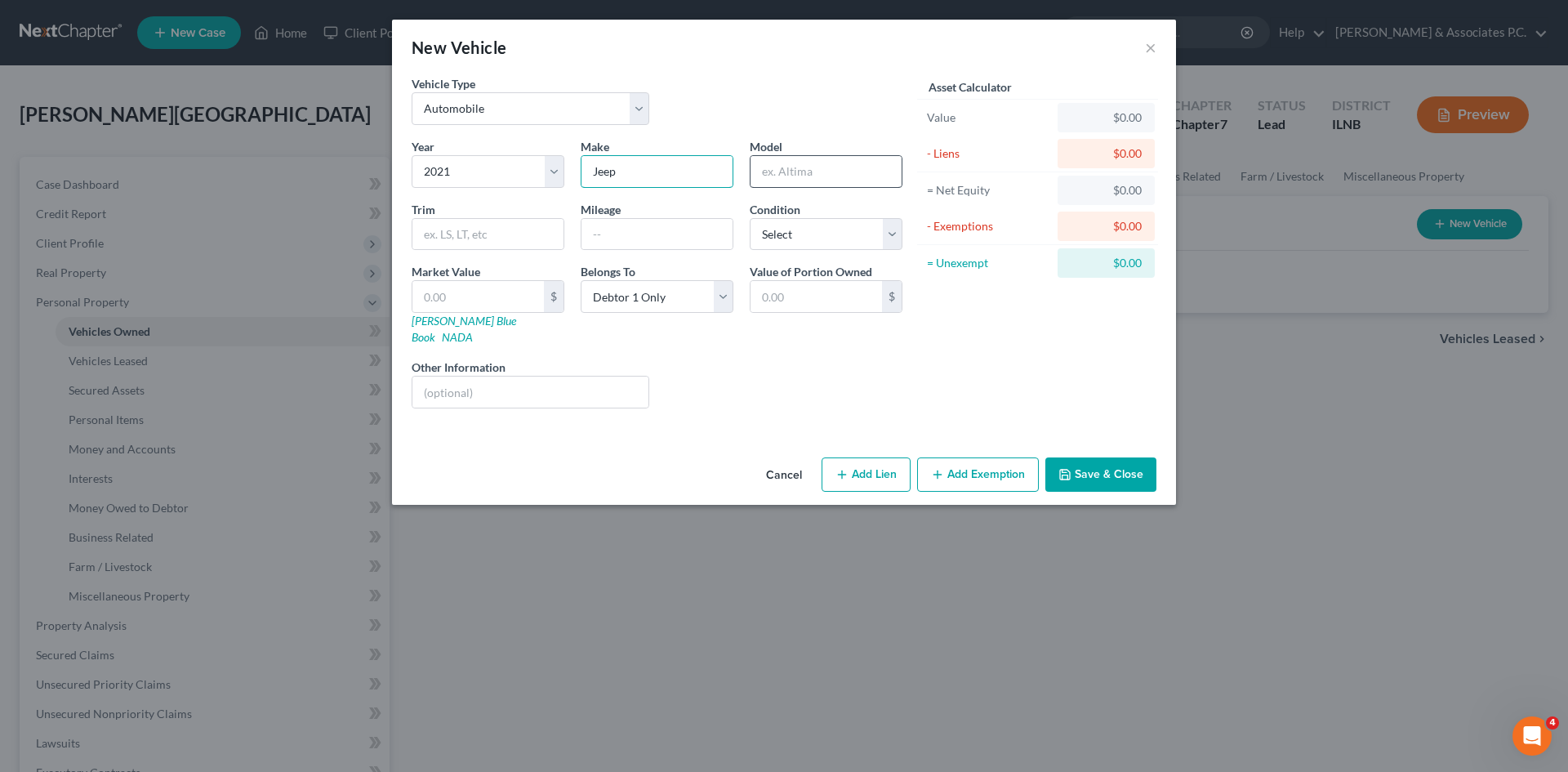
type input "Jeep"
click at [765, 163] on input "text" at bounding box center [826, 172] width 151 height 31
type input "Grand Cherokee"
click at [777, 239] on select "Select Excellent Very Good Good Fair Poor" at bounding box center [826, 234] width 152 height 33
select select "2"
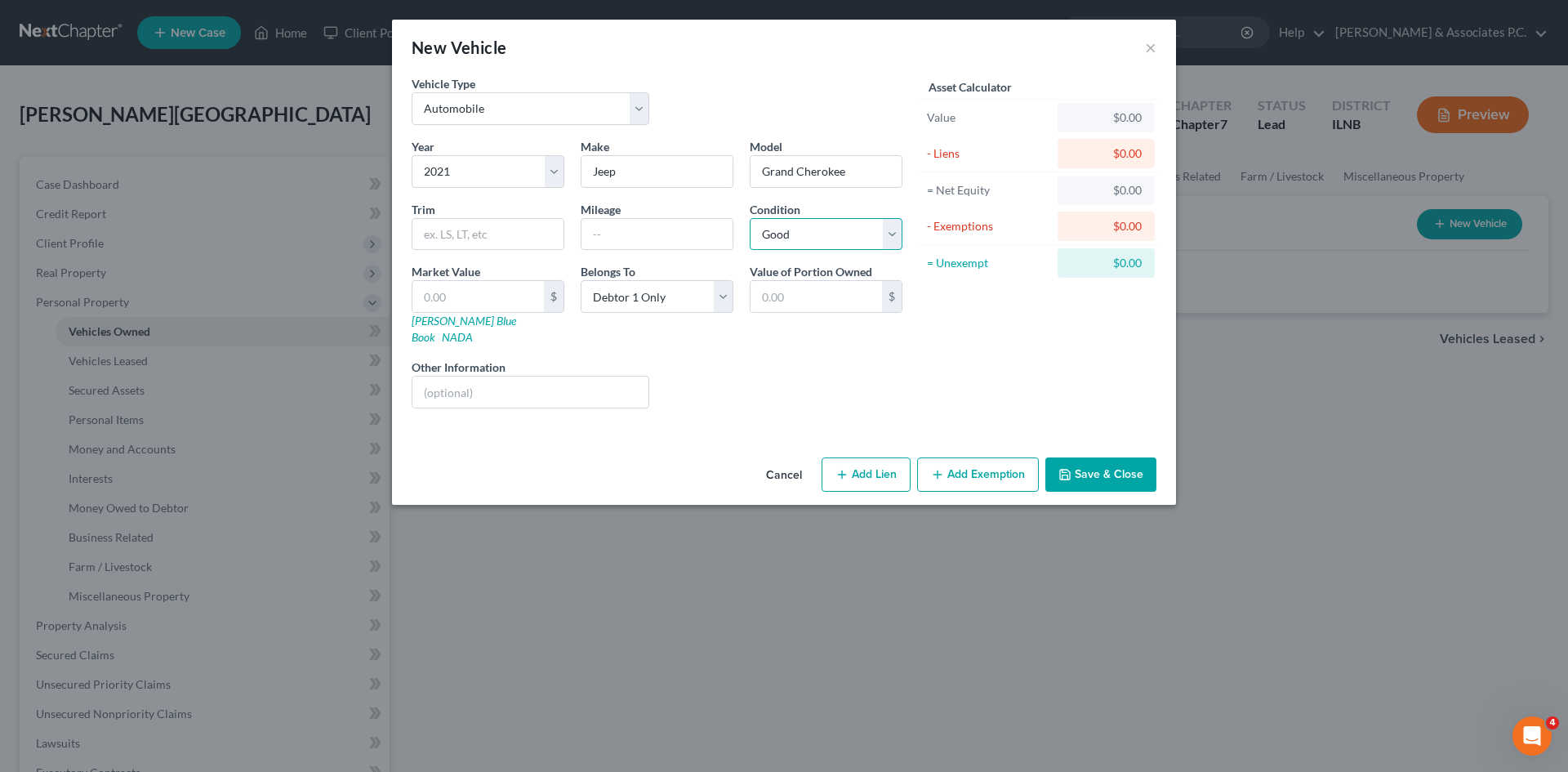
click at [750, 218] on select "Select Excellent Very Good Good Fair Poor" at bounding box center [826, 234] width 152 height 33
click at [553, 306] on div "$" at bounding box center [553, 297] width 19 height 31
click at [560, 306] on div "$" at bounding box center [553, 297] width 19 height 31
click at [545, 305] on div "$" at bounding box center [553, 297] width 19 height 31
click at [528, 297] on input "text" at bounding box center [478, 297] width 131 height 31
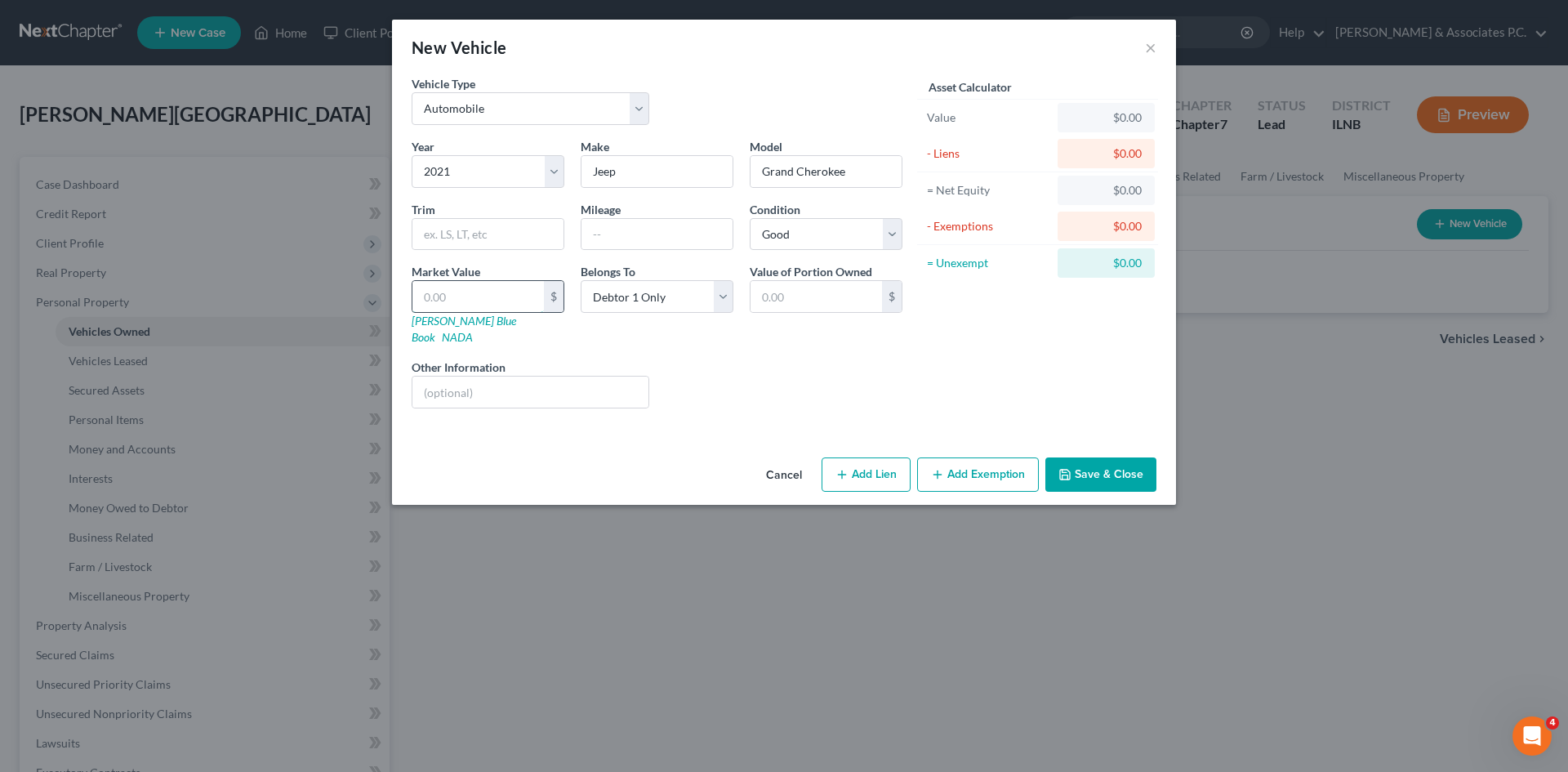
type input "2"
type input "2.00"
type input "27"
type input "27.00"
type input "270"
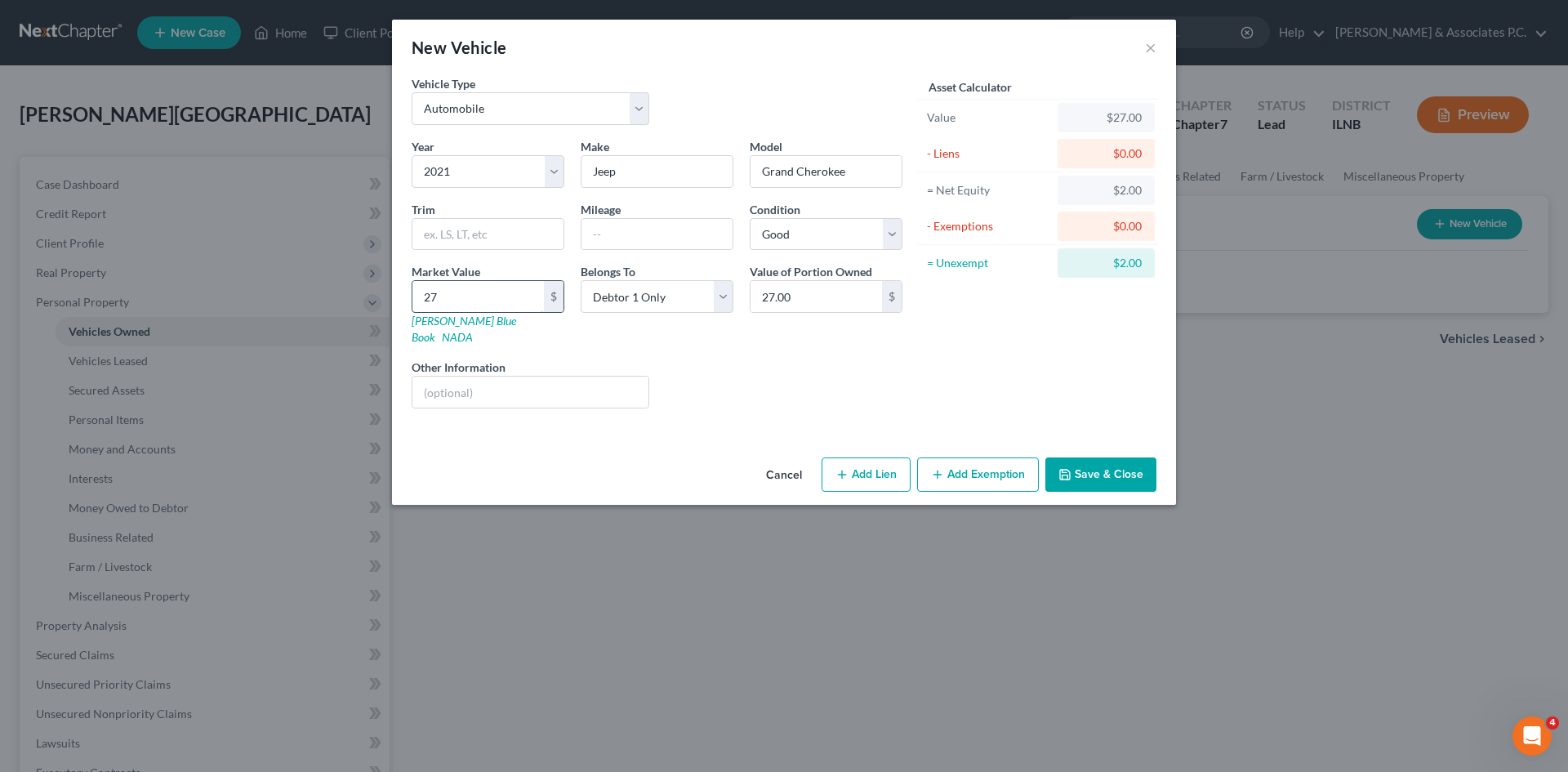
type input "270.00"
type input "2700"
type input "2,700.00"
type input "2,7000"
type input "27,000.00"
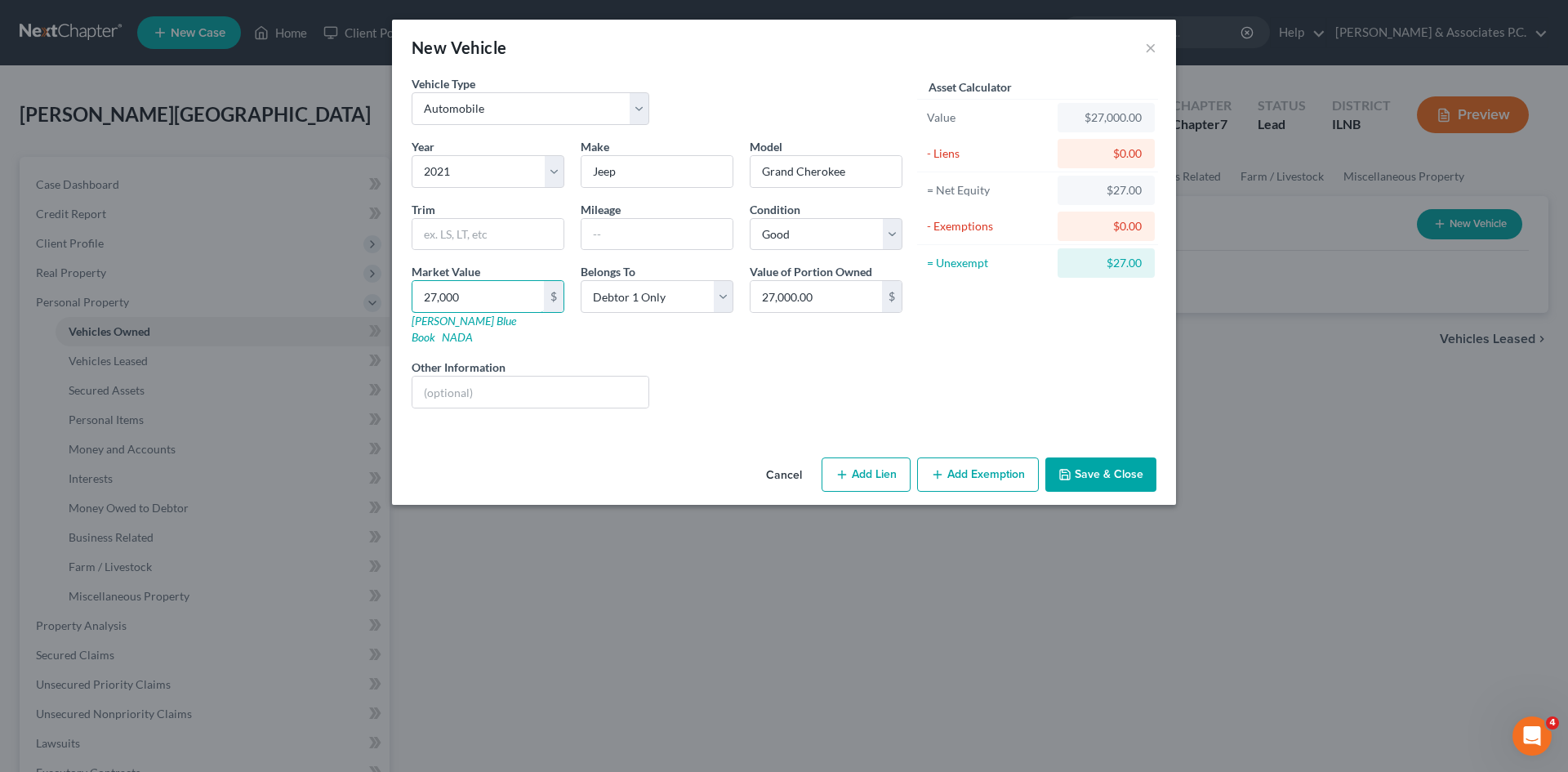
type input "27,000"
click at [777, 459] on button "Save & Close" at bounding box center [1100, 474] width 111 height 34
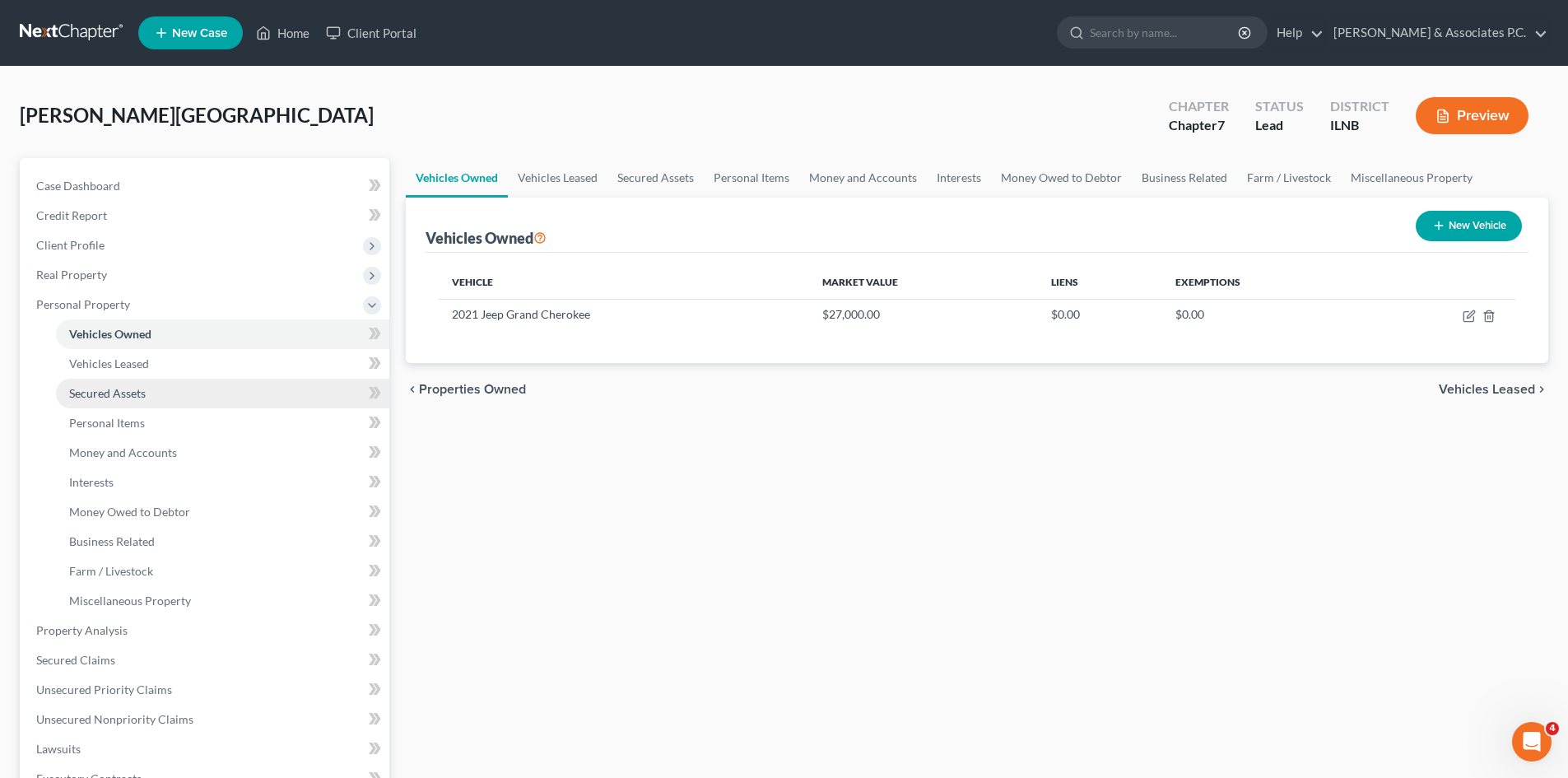
click at [122, 392] on span "Secured Assets" at bounding box center [107, 393] width 77 height 14
